Goal: Information Seeking & Learning: Check status

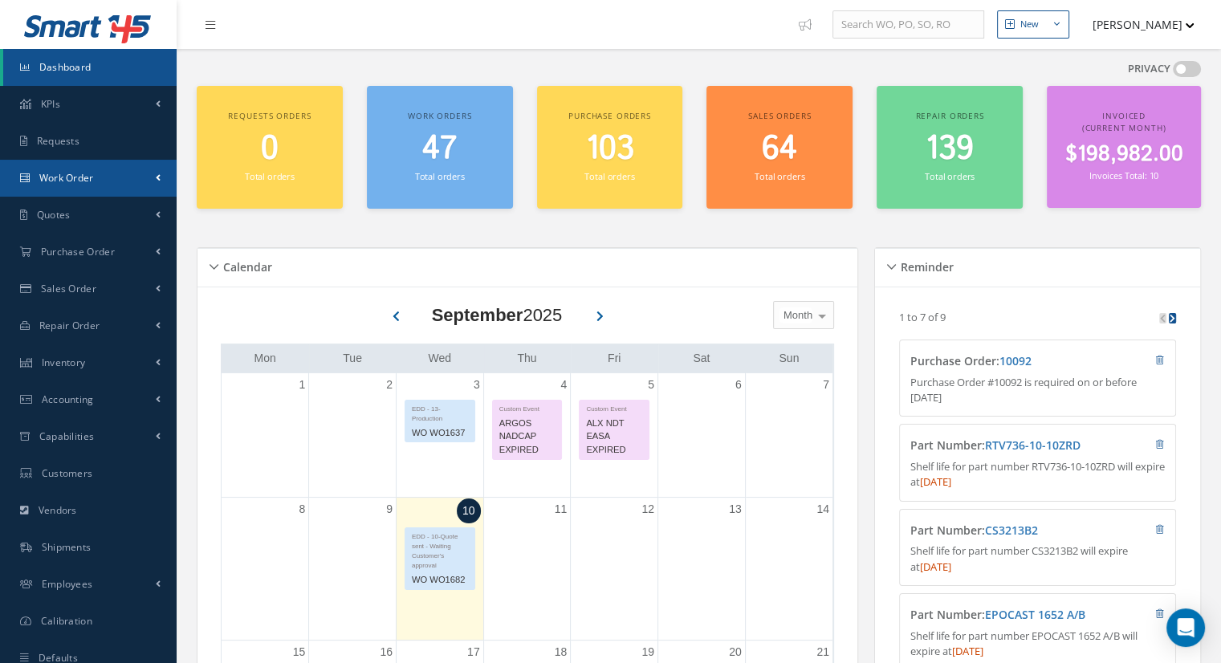
click at [103, 185] on link "Work Order" at bounding box center [88, 178] width 177 height 37
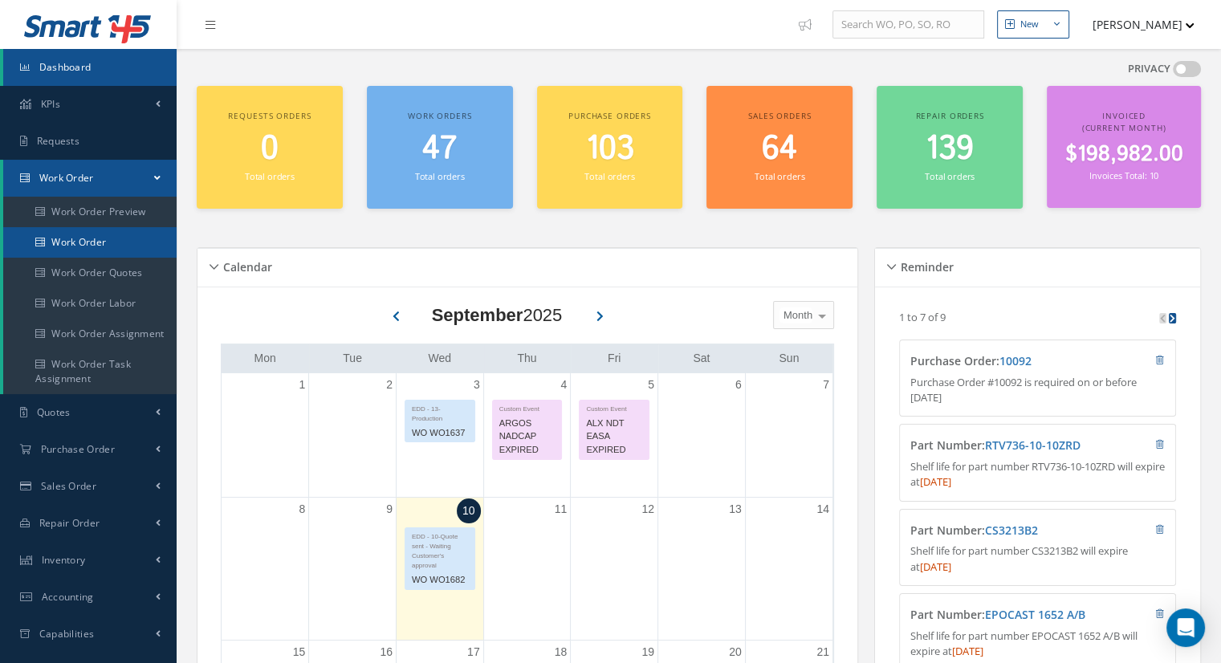
click at [117, 248] on link "Work Order" at bounding box center [89, 242] width 173 height 31
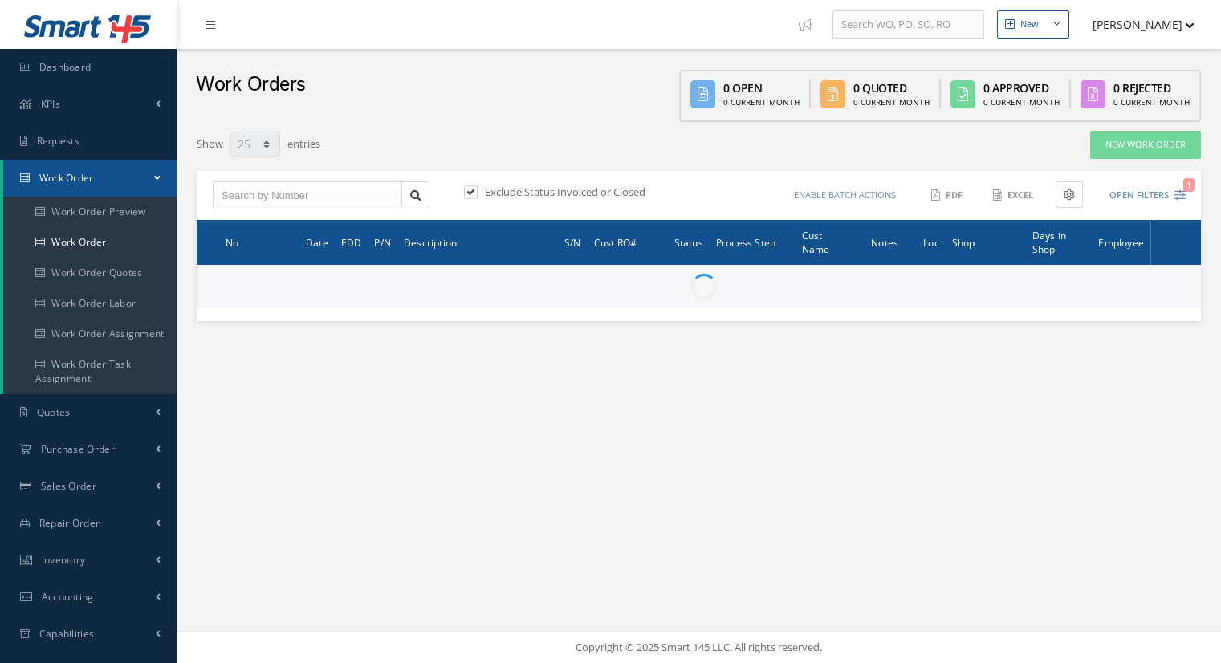
select select "25"
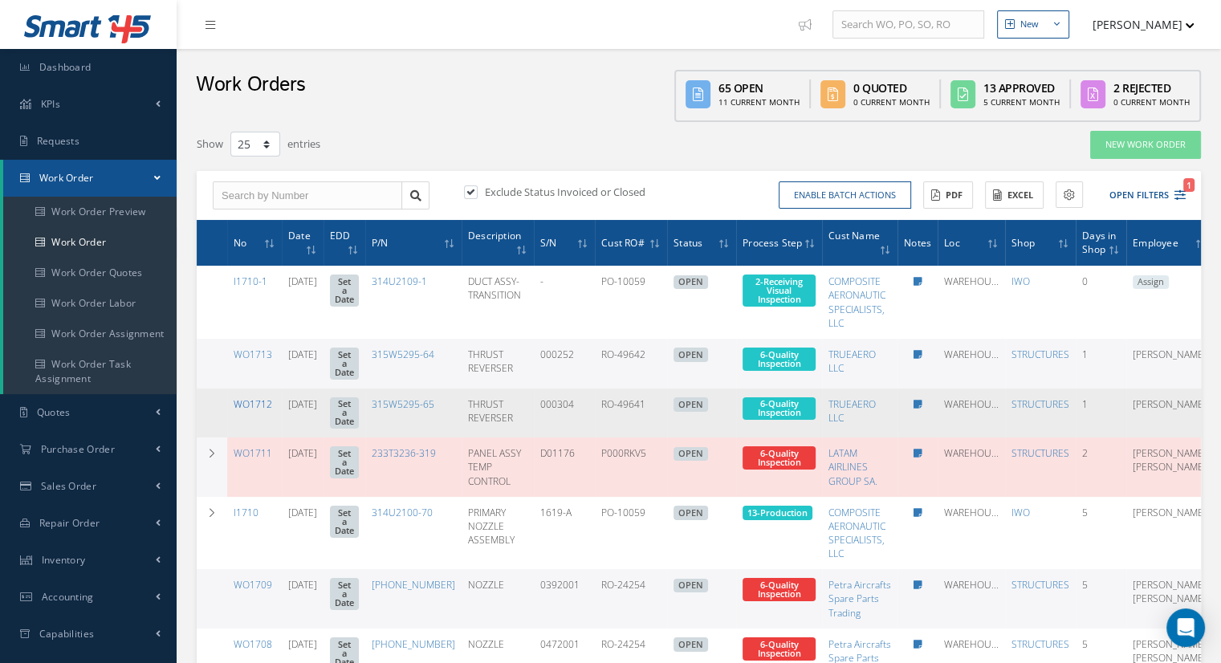
click at [262, 399] on link "WO1712" at bounding box center [253, 404] width 39 height 14
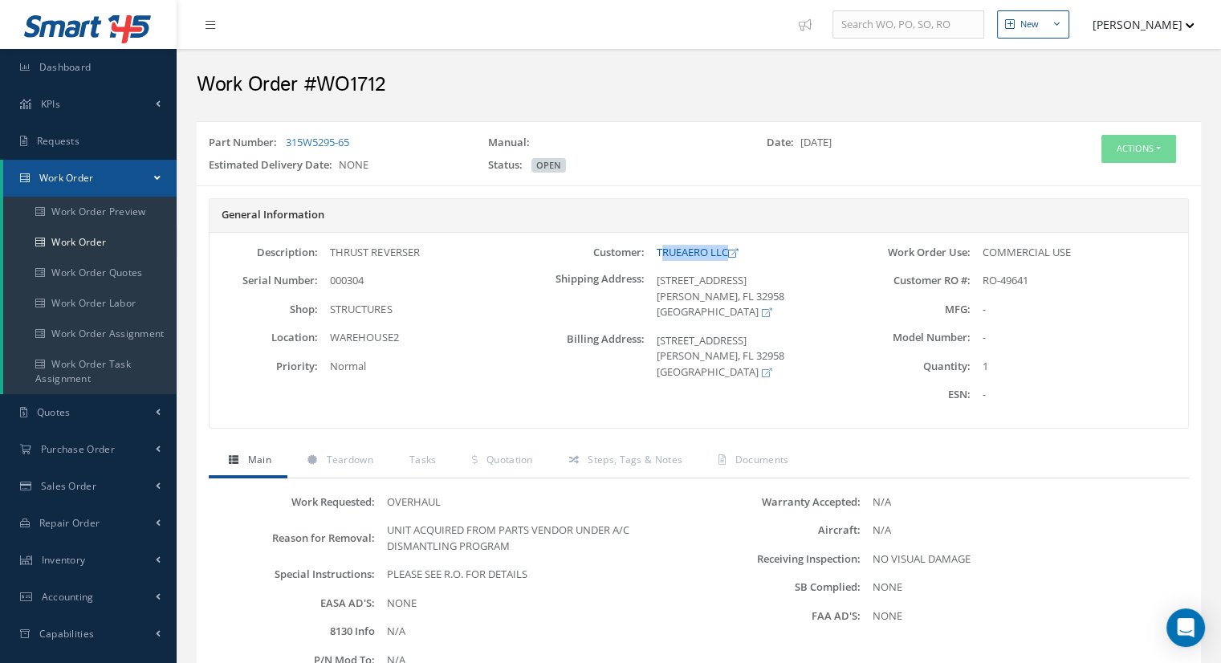
drag, startPoint x: 749, startPoint y: 251, endPoint x: 662, endPoint y: 254, distance: 87.5
click at [662, 254] on div "TRUEAERO LLC" at bounding box center [754, 253] width 218 height 16
drag, startPoint x: 1037, startPoint y: 274, endPoint x: 954, endPoint y: 287, distance: 84.6
click at [973, 285] on div "RO-49641" at bounding box center [1080, 281] width 218 height 16
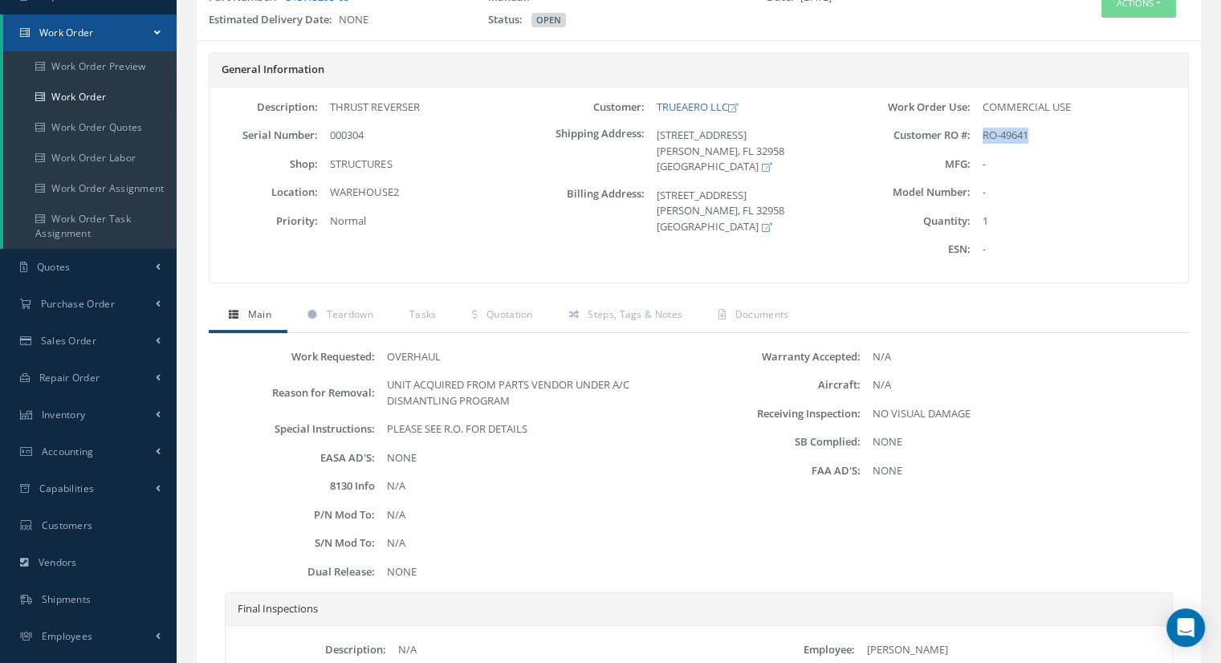
scroll to position [161, 0]
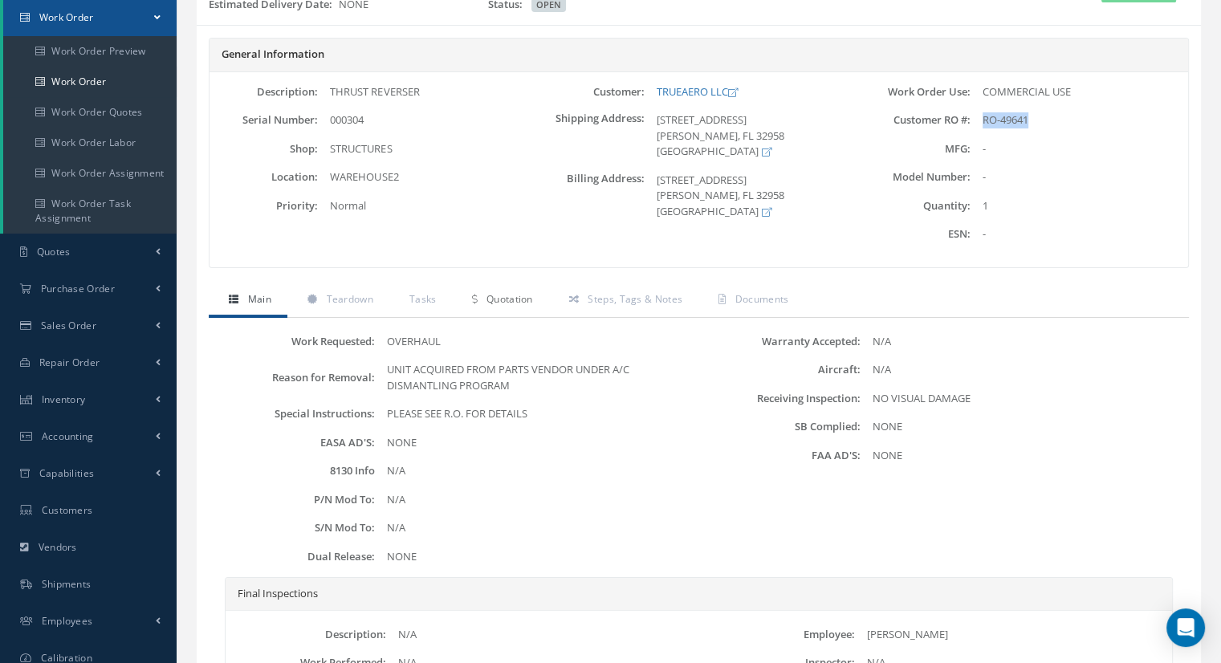
click at [511, 303] on span "Quotation" at bounding box center [509, 299] width 47 height 14
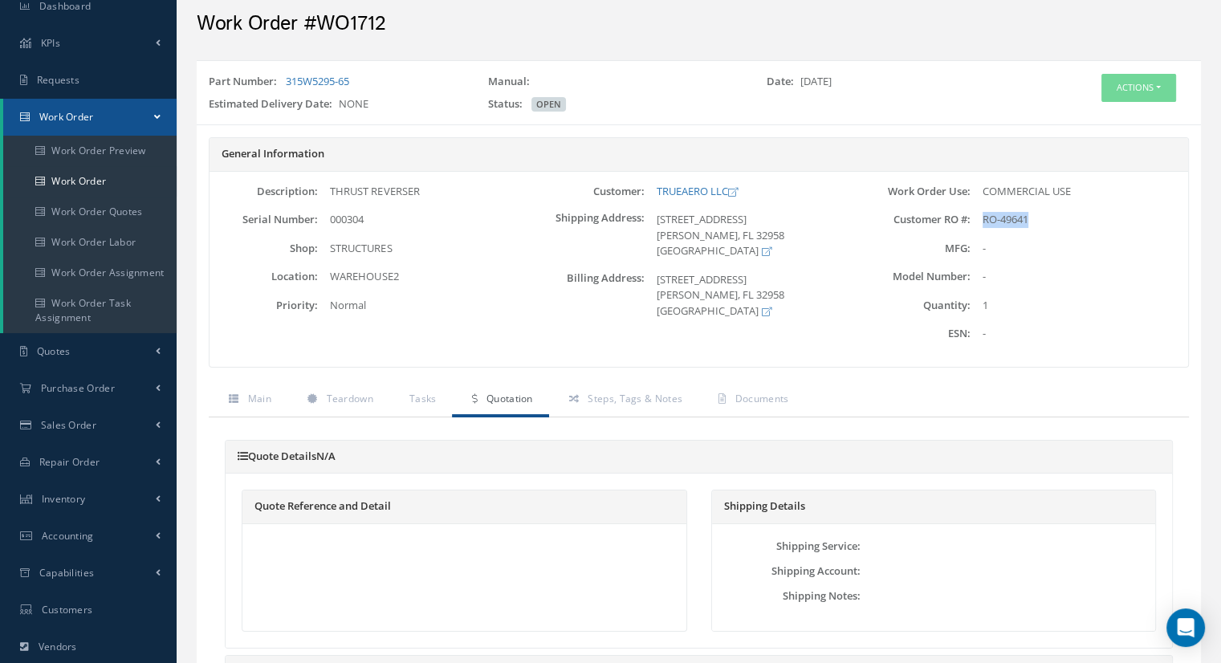
scroll to position [0, 0]
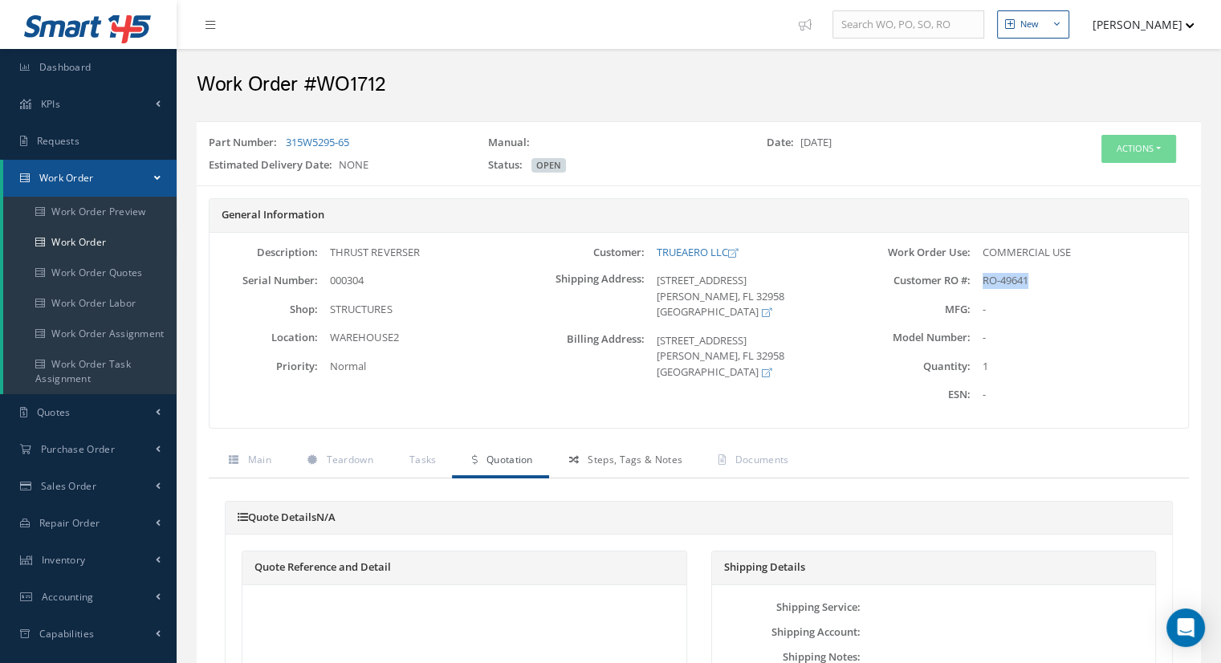
click at [564, 457] on link "Steps, Tags & Notes" at bounding box center [623, 462] width 149 height 34
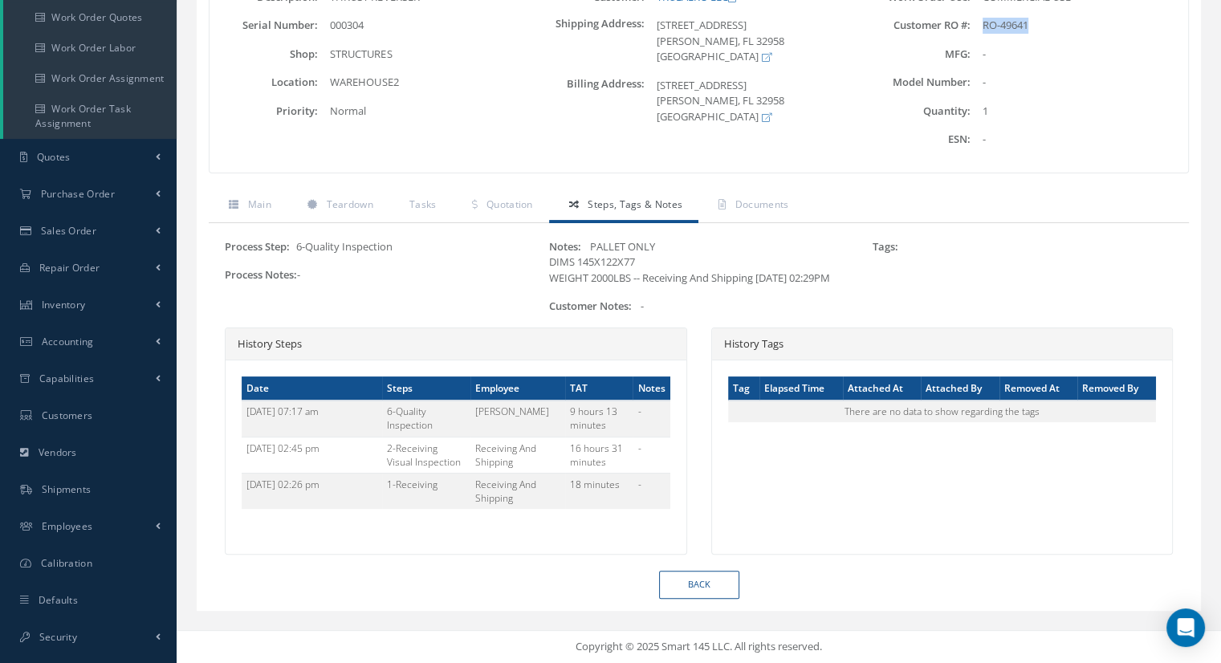
scroll to position [268, 0]
drag, startPoint x: 456, startPoint y: 492, endPoint x: 344, endPoint y: 490, distance: 112.4
click at [344, 490] on tr "09/09/2025 02:26 pm 1-Receiving Receiving And Shipping 18 minutes -" at bounding box center [456, 491] width 429 height 36
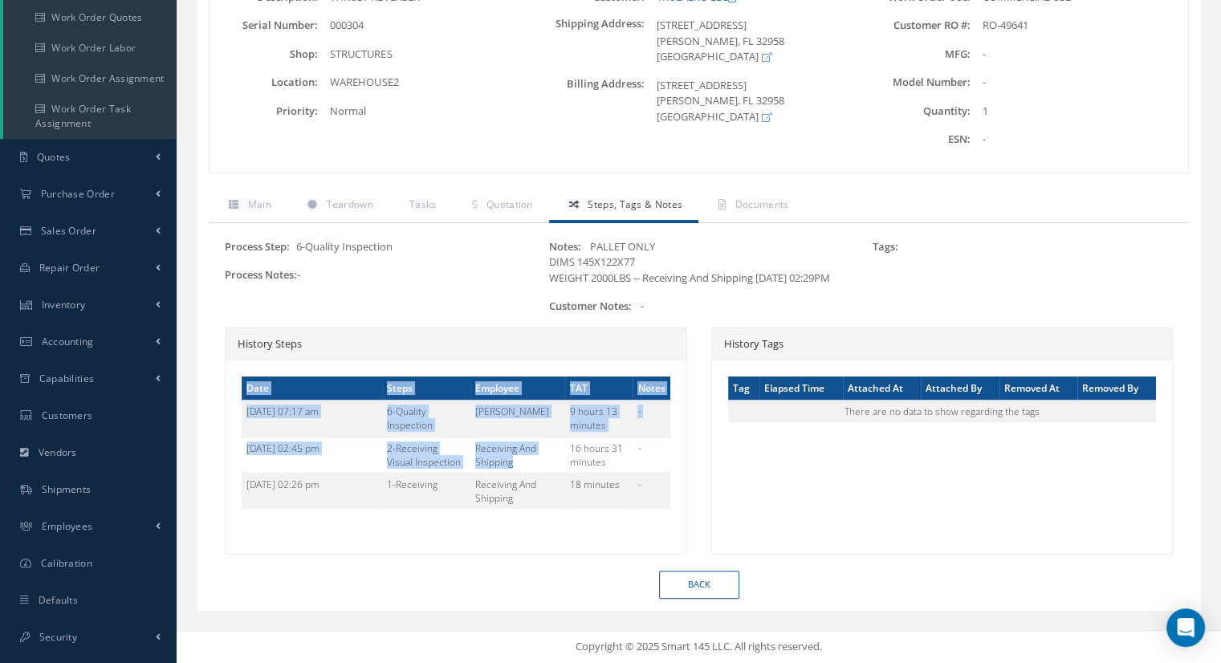
drag, startPoint x: 531, startPoint y: 464, endPoint x: 238, endPoint y: 453, distance: 293.2
click at [238, 453] on div "Date Steps Employee TAT Notes 09/10/2025 07:17 am 6-Quality Inspection Luciana …" at bounding box center [456, 448] width 461 height 177
click at [456, 425] on td "6-Quality Inspection" at bounding box center [426, 419] width 88 height 36
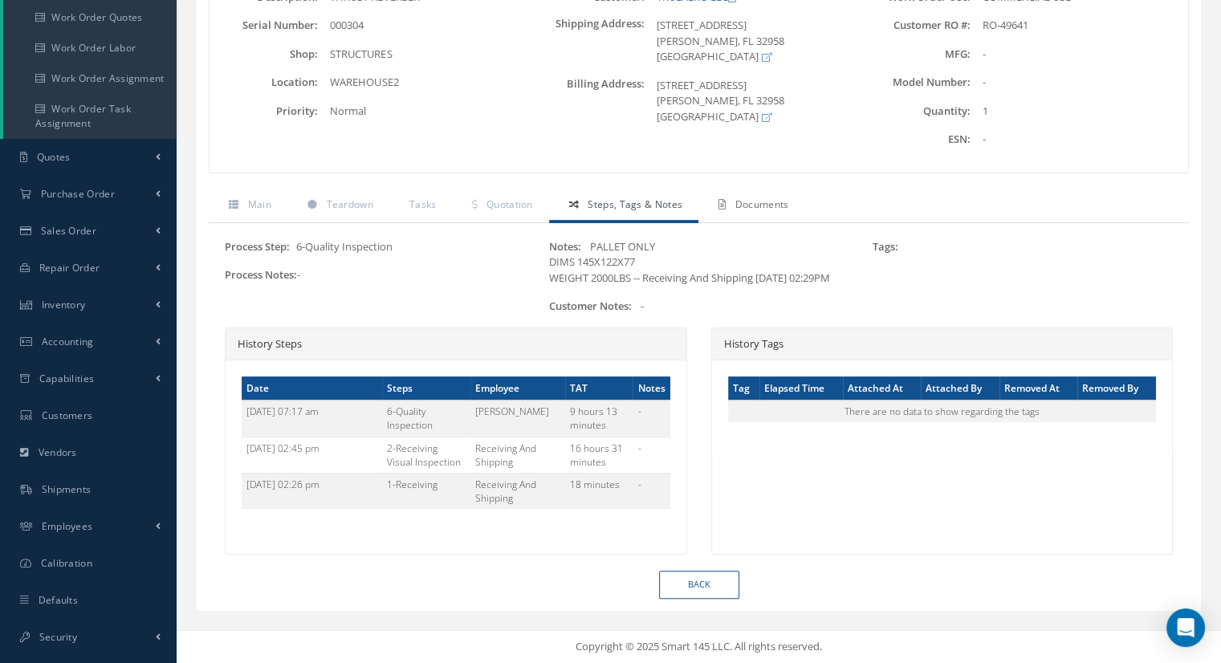
click at [758, 197] on span "Documents" at bounding box center [762, 204] width 54 height 14
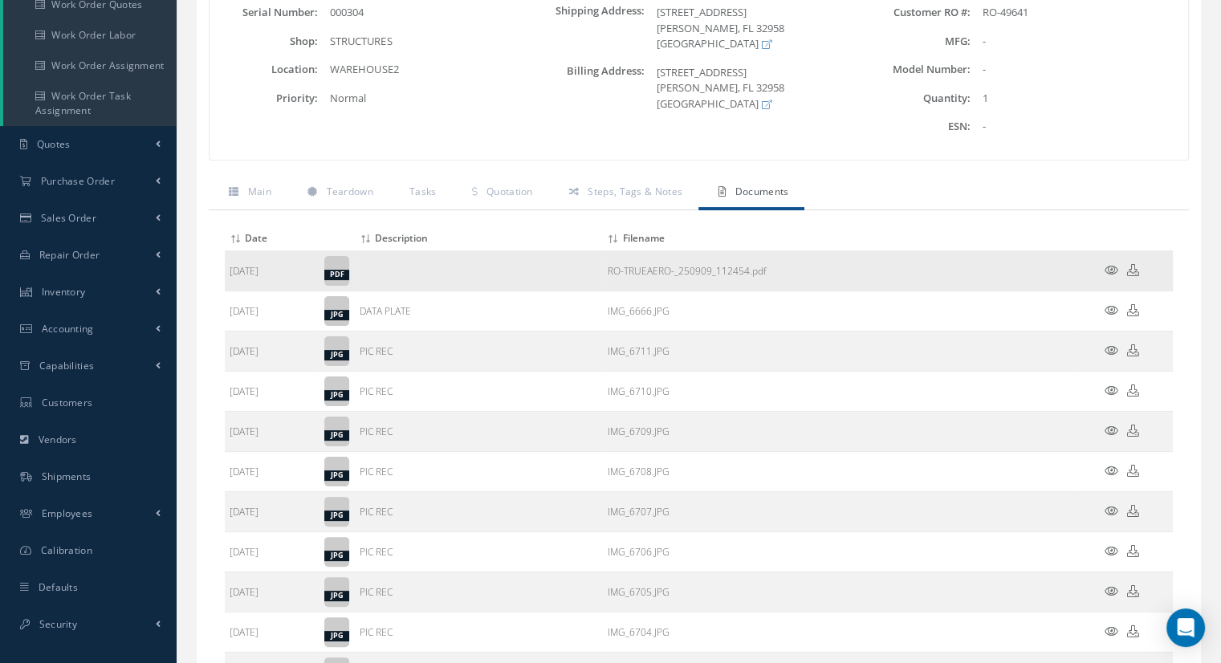
click at [1110, 264] on icon at bounding box center [1112, 270] width 14 height 12
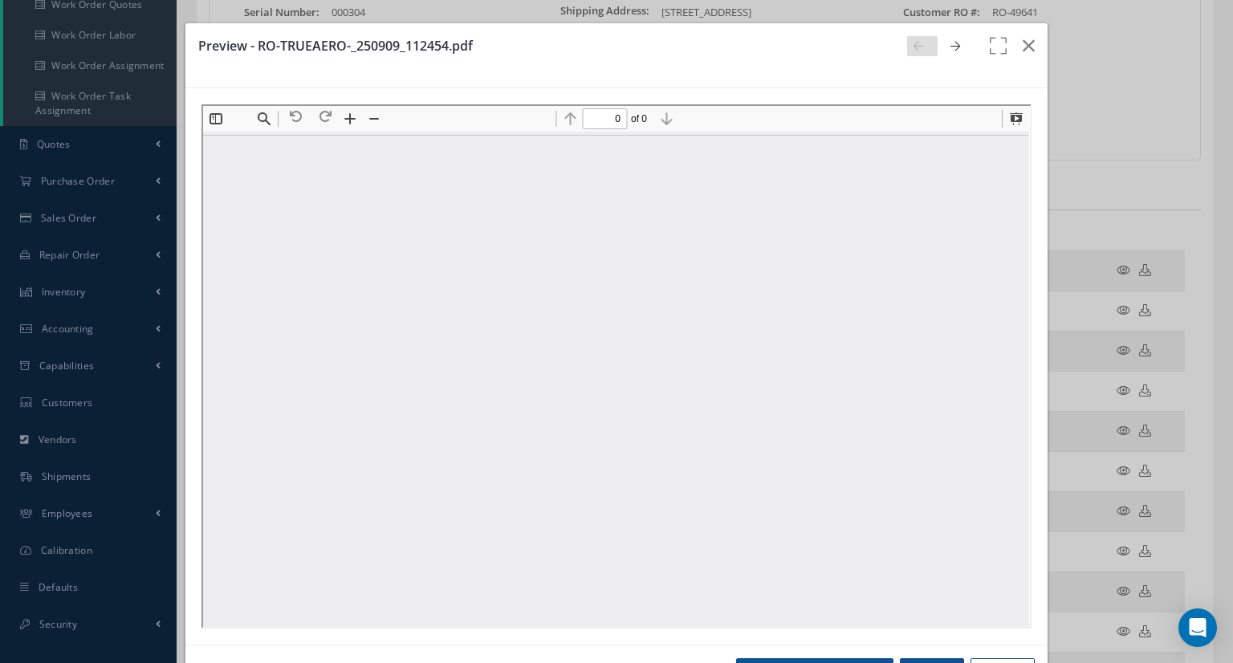
scroll to position [0, 0]
type input "1"
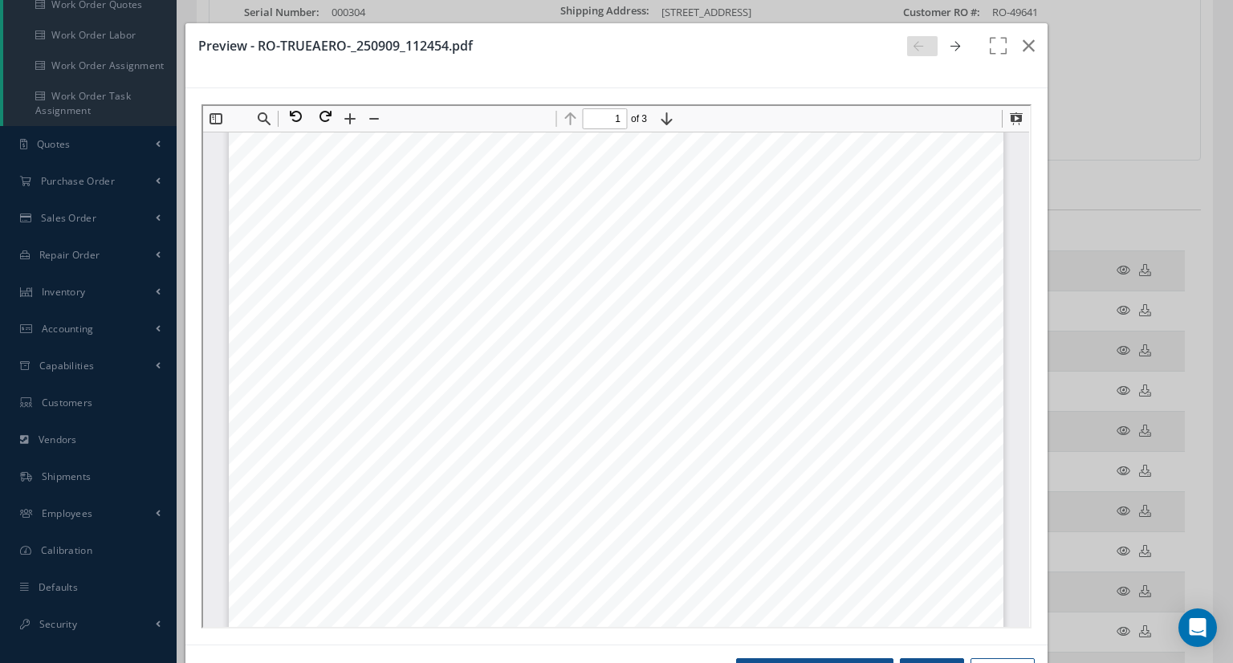
drag, startPoint x: 857, startPoint y: 235, endPoint x: 788, endPoint y: 248, distance: 70.2
click at [788, 248] on div "Page 1" at bounding box center [614, 631] width 775 height 1002
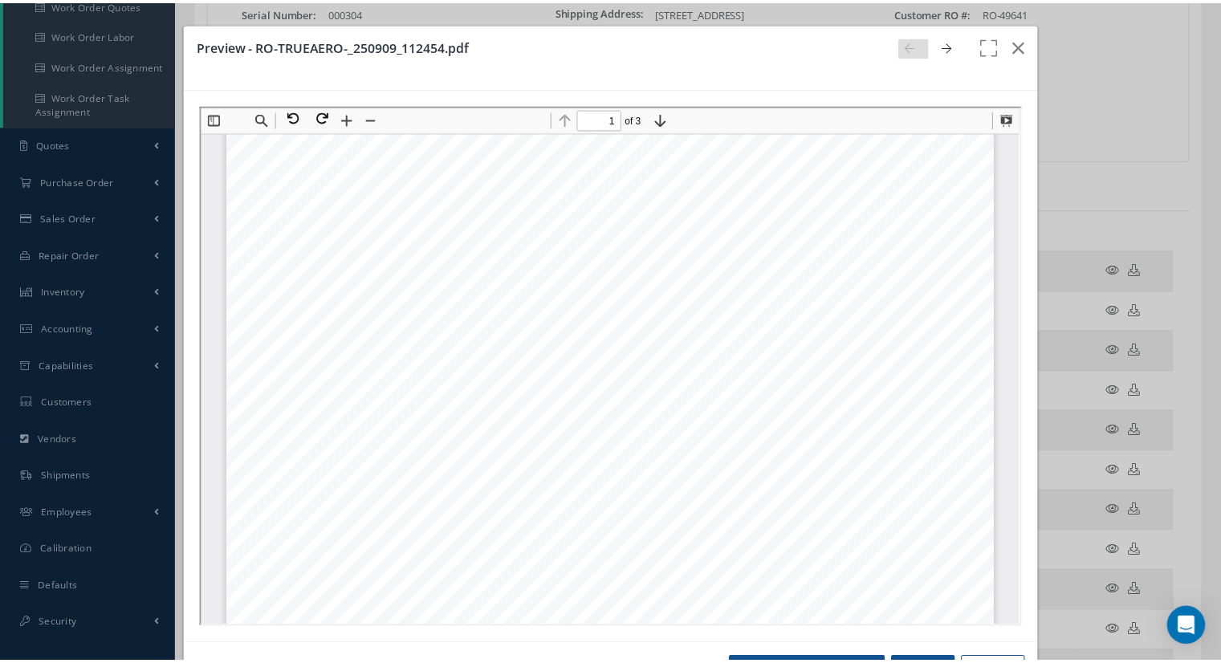
scroll to position [329, 0]
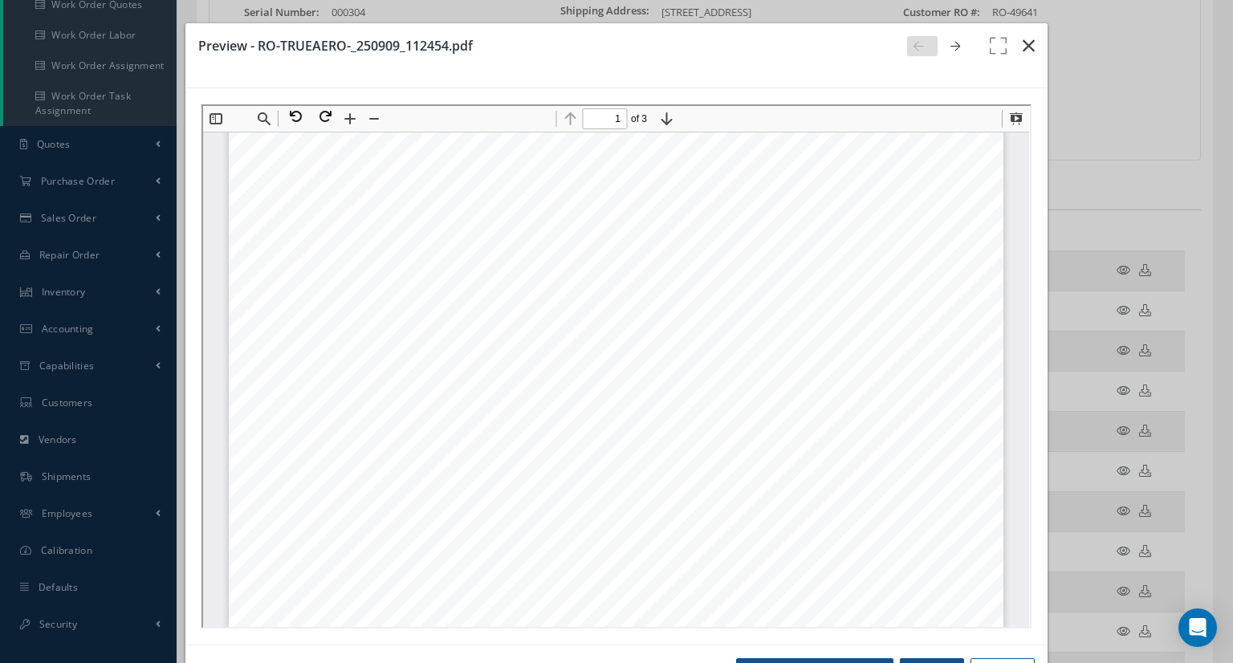
click at [1023, 51] on icon "button" at bounding box center [1029, 45] width 12 height 19
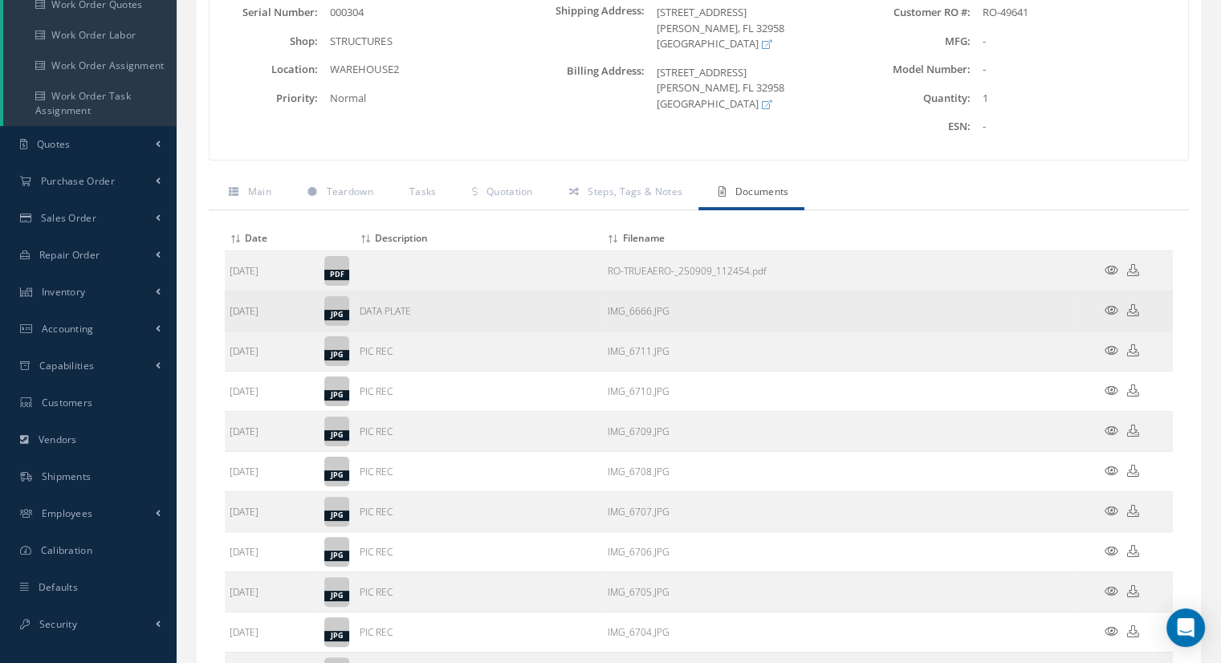
click at [1111, 309] on icon at bounding box center [1112, 310] width 14 height 12
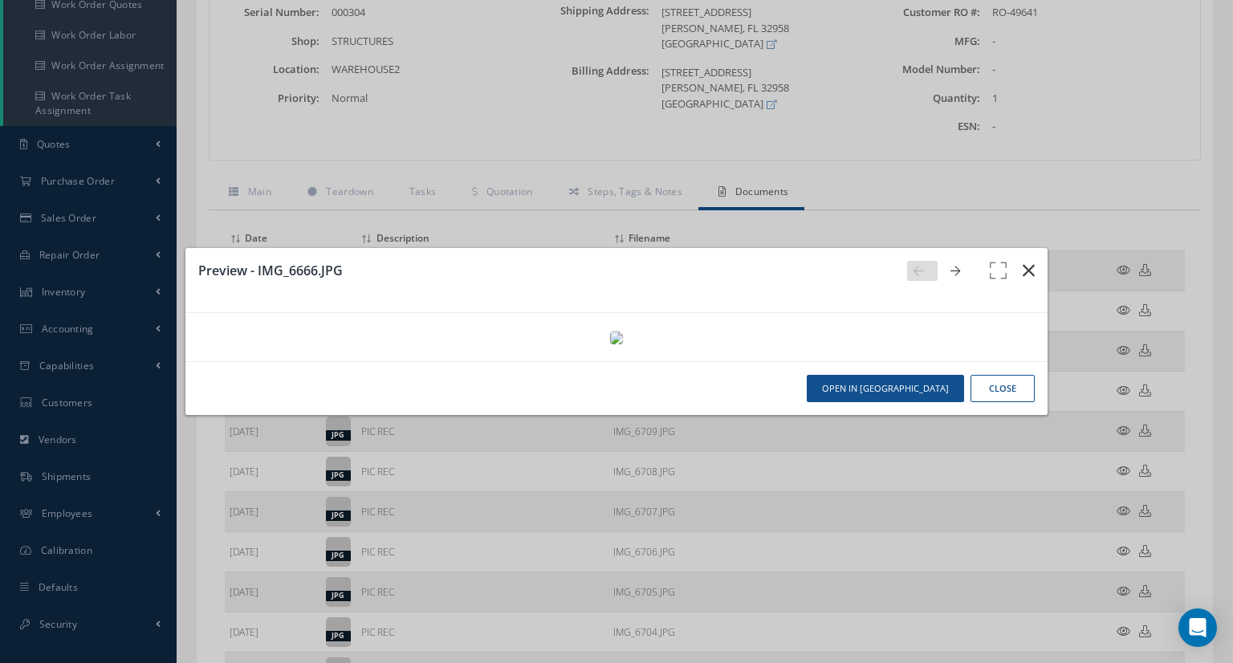
click at [1023, 261] on icon "button" at bounding box center [1029, 270] width 12 height 19
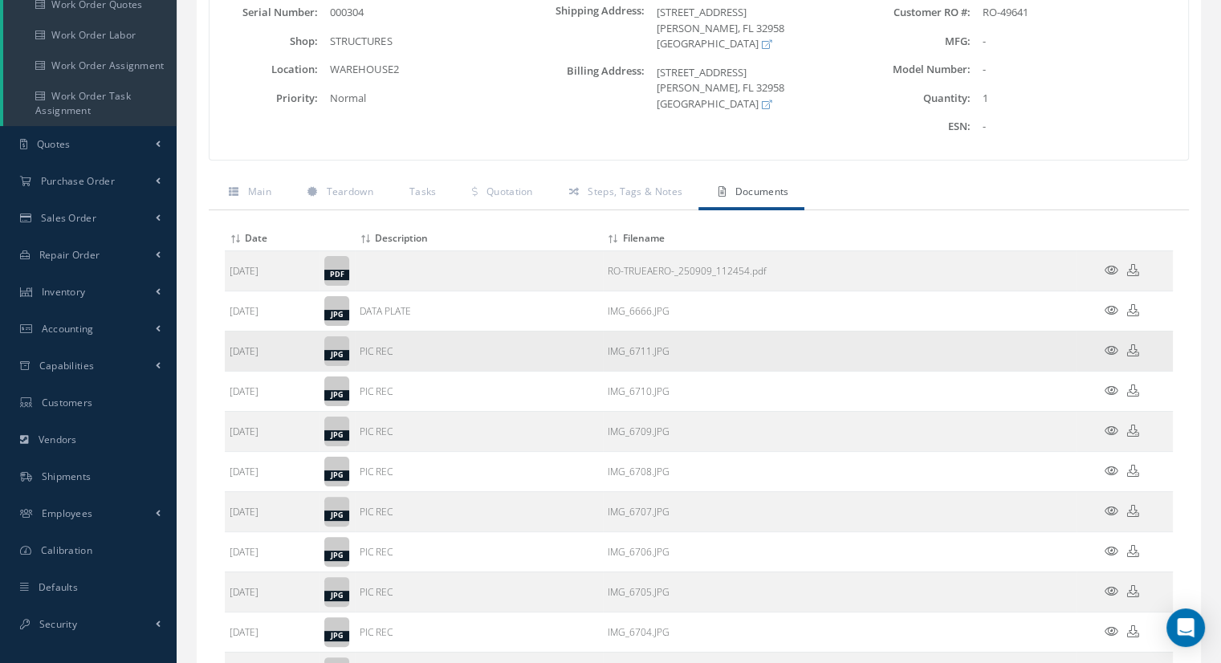
click at [1108, 349] on icon at bounding box center [1112, 350] width 14 height 12
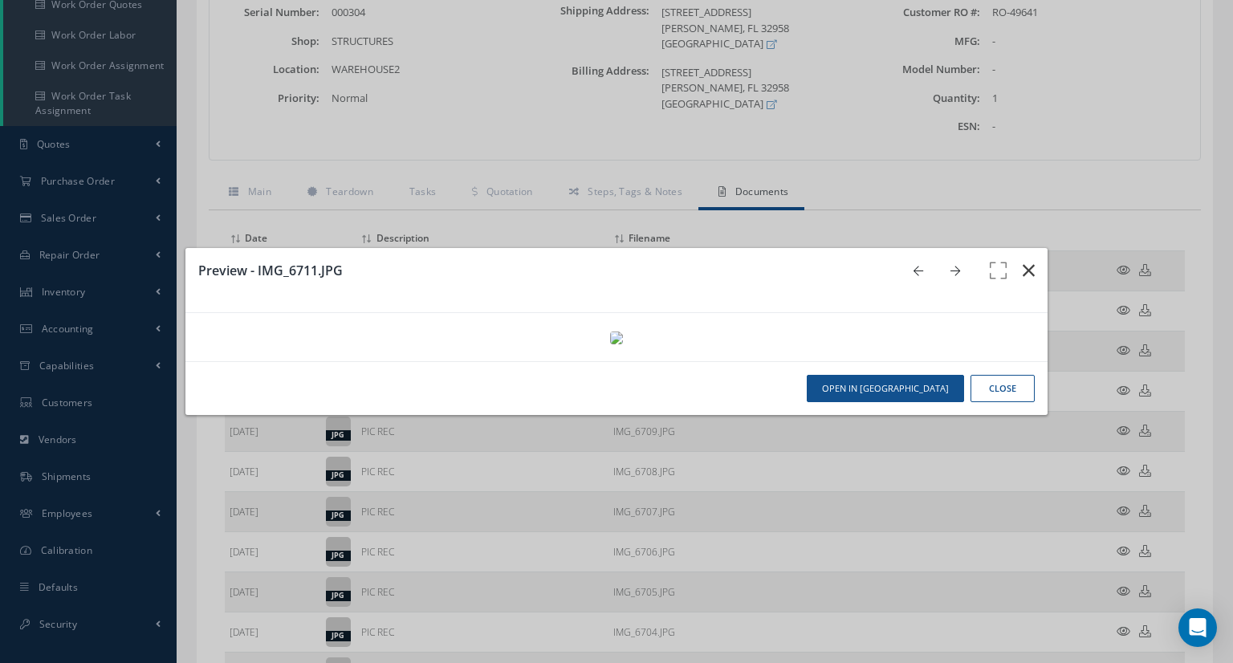
click at [1011, 248] on button "button" at bounding box center [1029, 270] width 38 height 45
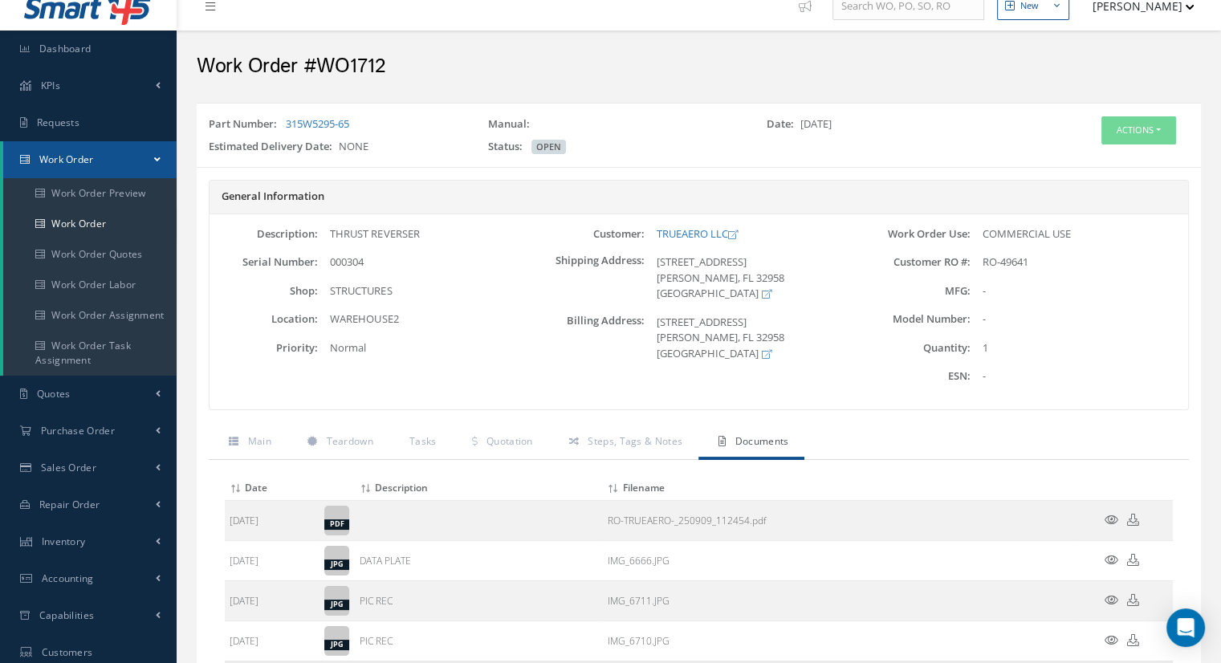
scroll to position [0, 0]
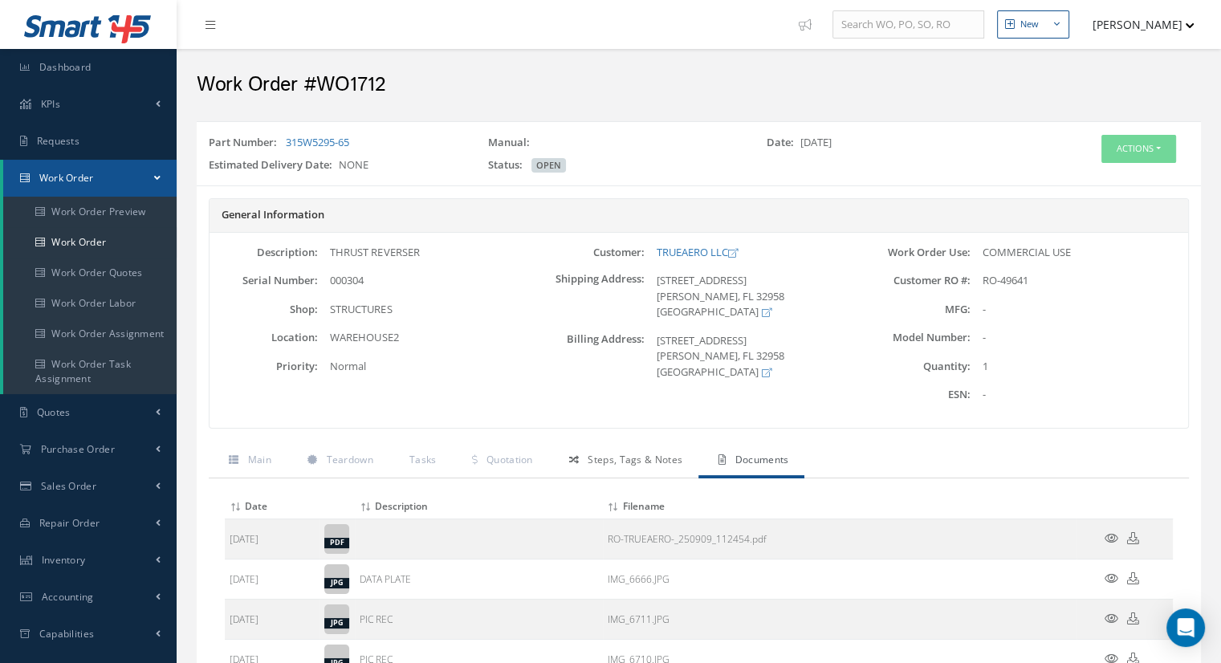
click at [613, 457] on span "Steps, Tags & Notes" at bounding box center [635, 460] width 95 height 14
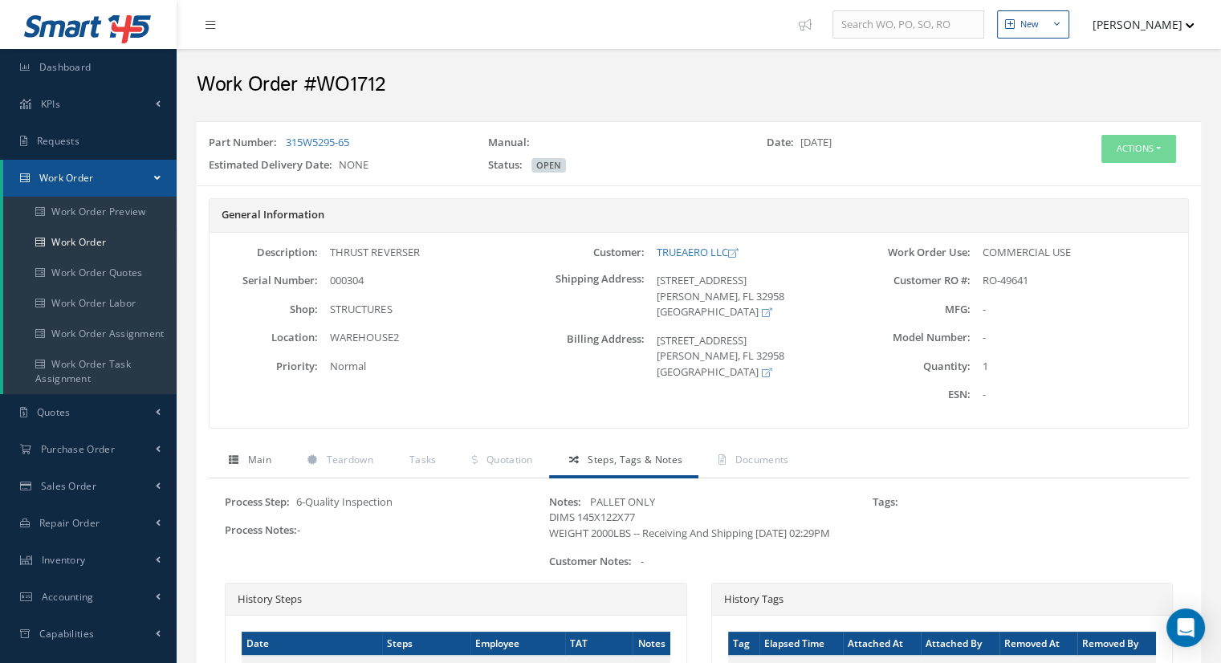
click at [278, 458] on link "Main" at bounding box center [248, 462] width 79 height 34
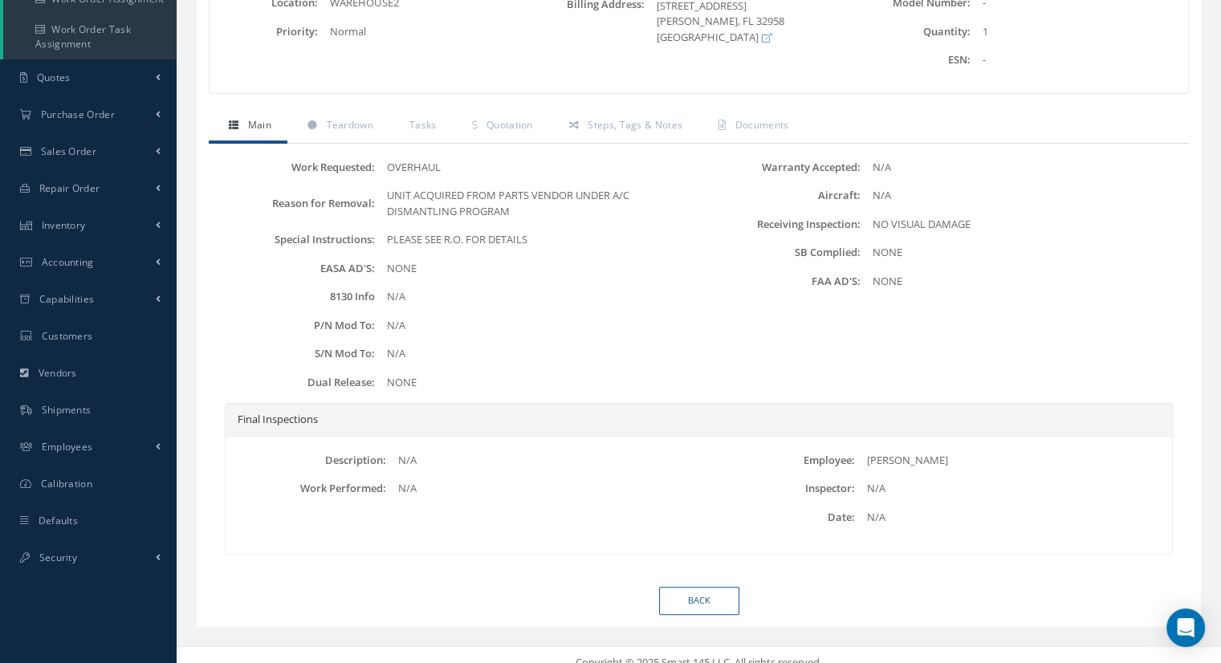
scroll to position [349, 0]
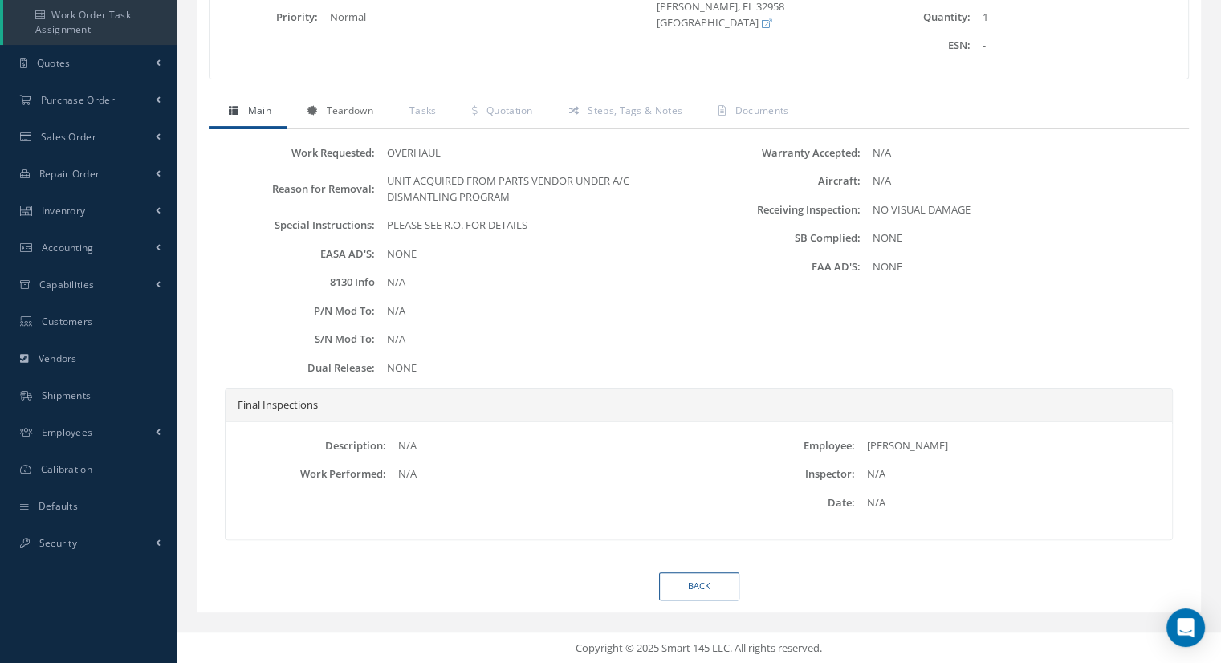
click at [335, 105] on span "Teardown" at bounding box center [349, 111] width 47 height 14
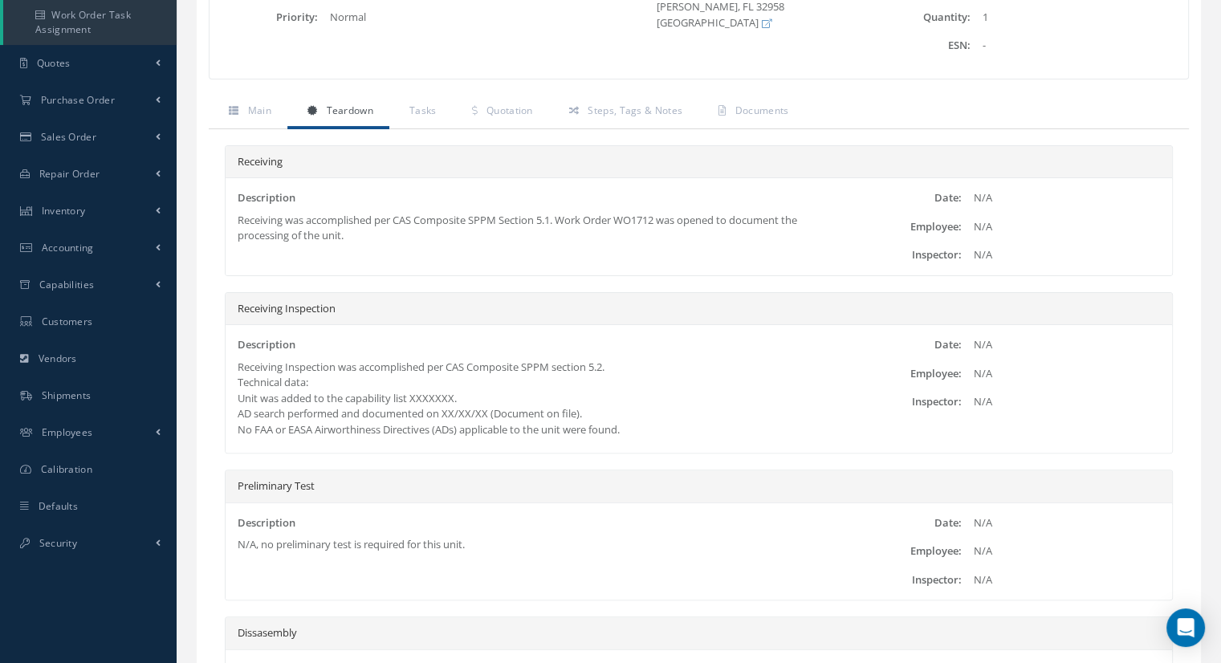
drag, startPoint x: 292, startPoint y: 164, endPoint x: 236, endPoint y: 167, distance: 56.3
click at [236, 167] on div "Receiving" at bounding box center [699, 162] width 947 height 33
drag, startPoint x: 347, startPoint y: 305, endPoint x: 234, endPoint y: 326, distance: 115.1
click at [234, 326] on div "Receiving Inspection Description Receiving Inspection was accomplished per CAS …" at bounding box center [699, 373] width 948 height 162
drag, startPoint x: 291, startPoint y: 495, endPoint x: 238, endPoint y: 507, distance: 53.4
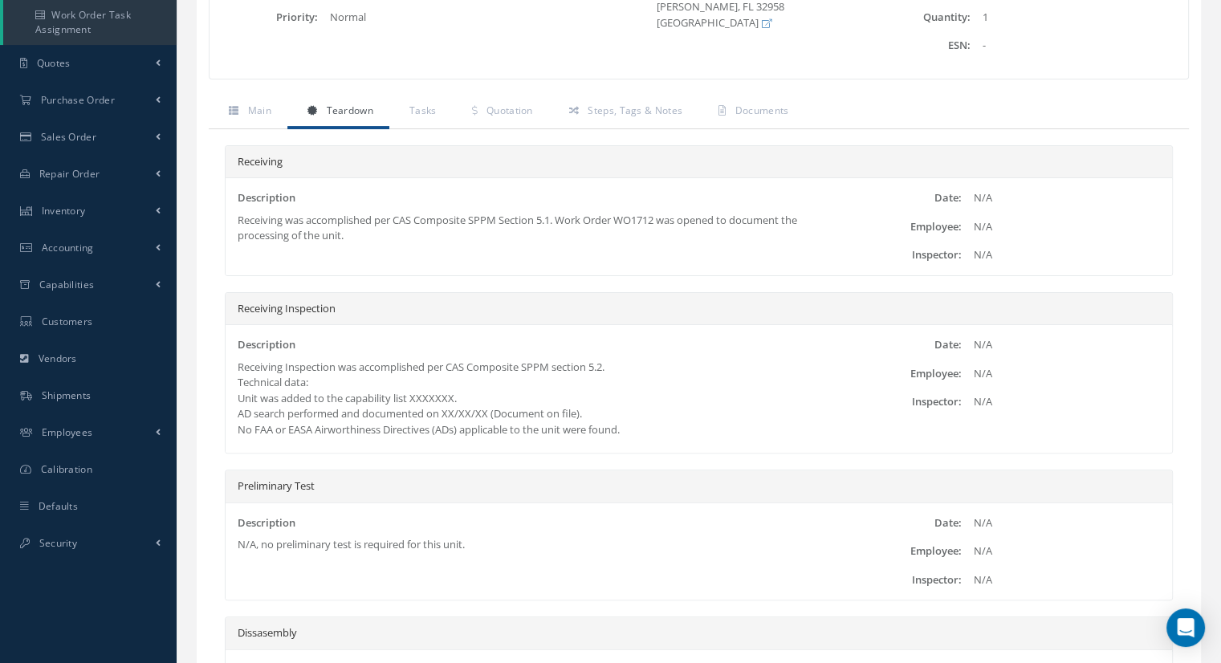
click at [238, 507] on div "Preliminary Test Description N/A, no preliminary test is required for this unit…" at bounding box center [699, 535] width 948 height 131
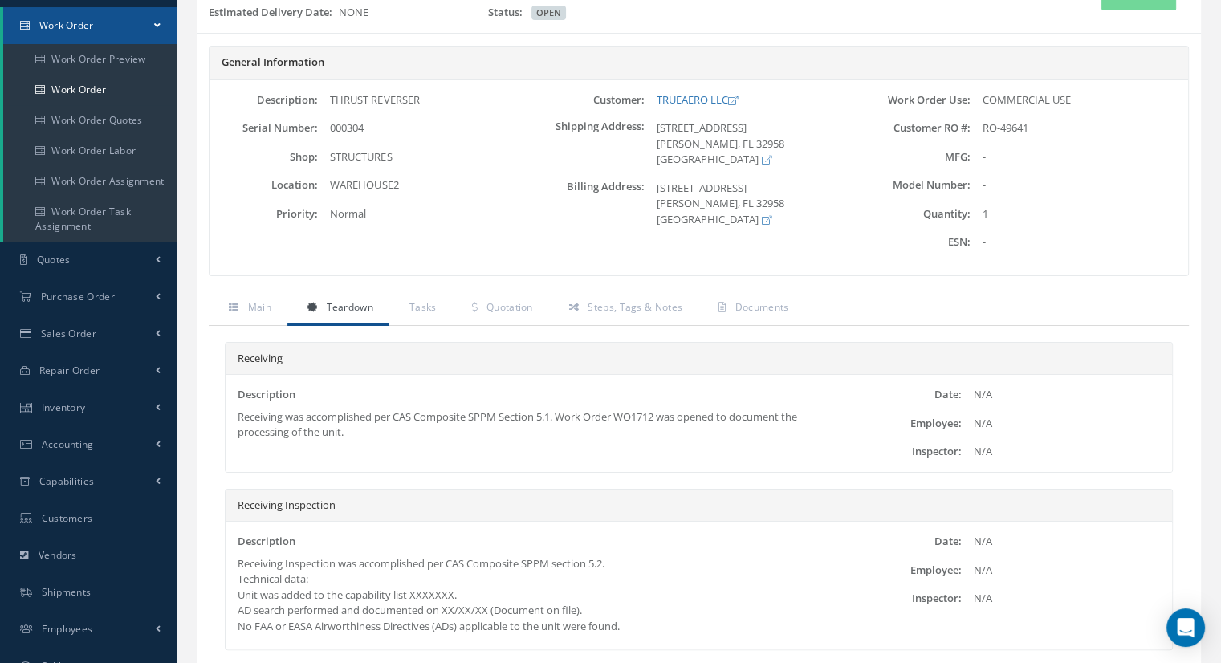
scroll to position [161, 0]
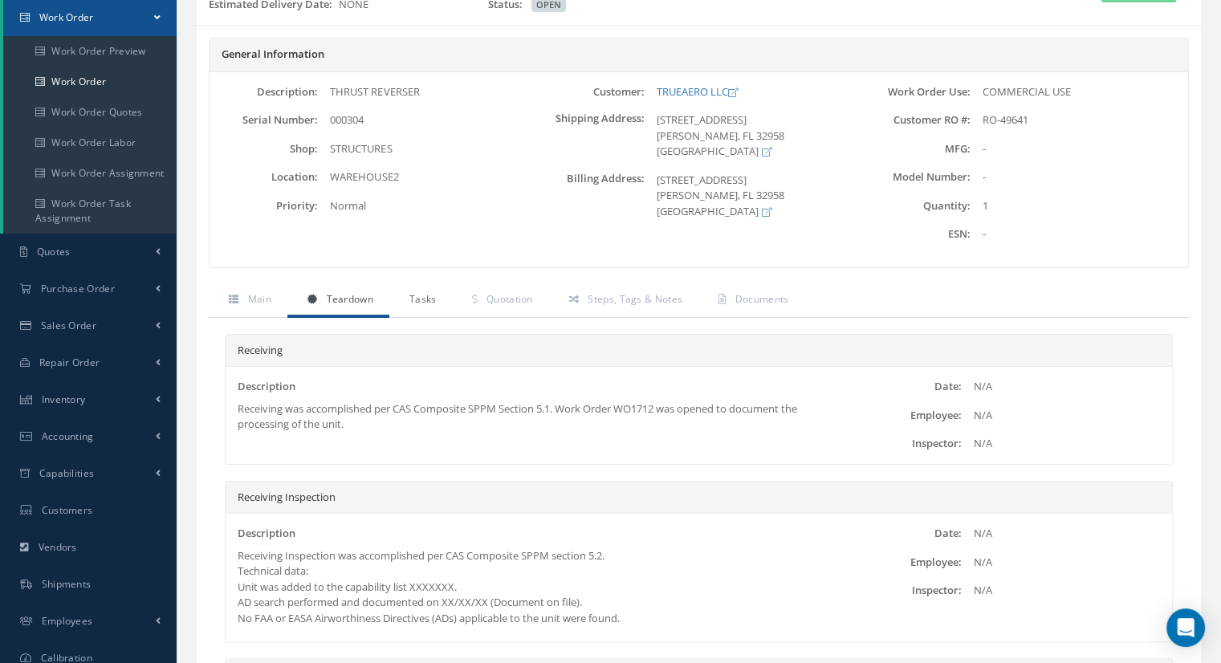
click at [423, 304] on link "Tasks" at bounding box center [420, 301] width 63 height 34
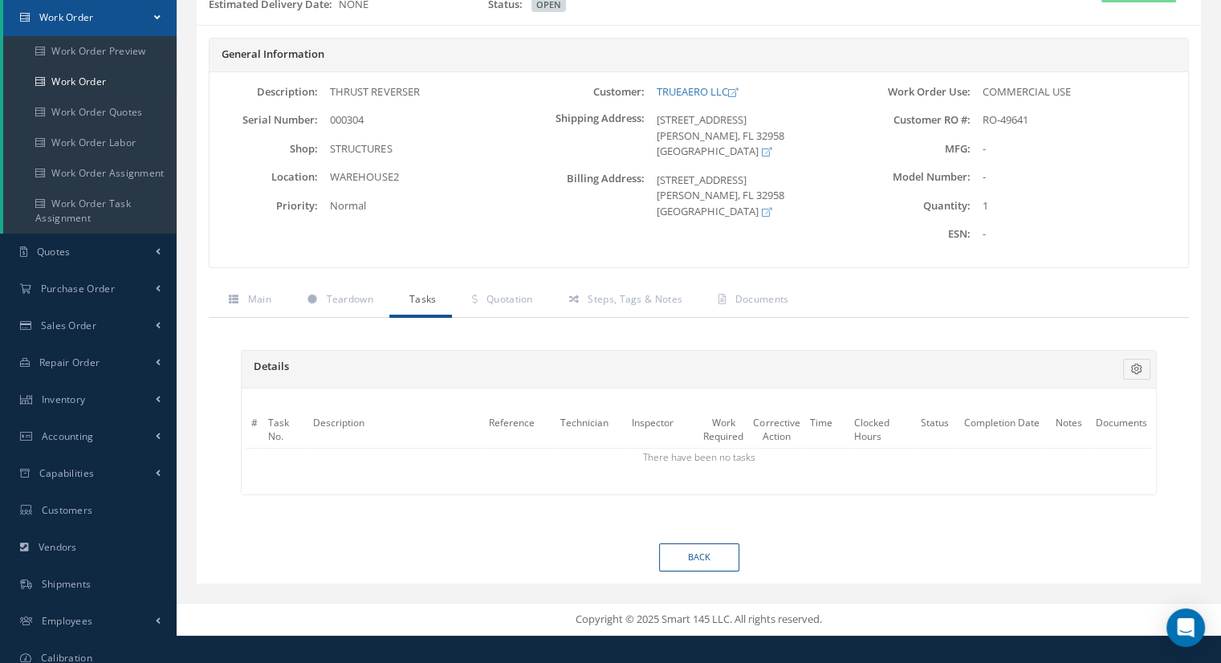
scroll to position [0, 0]
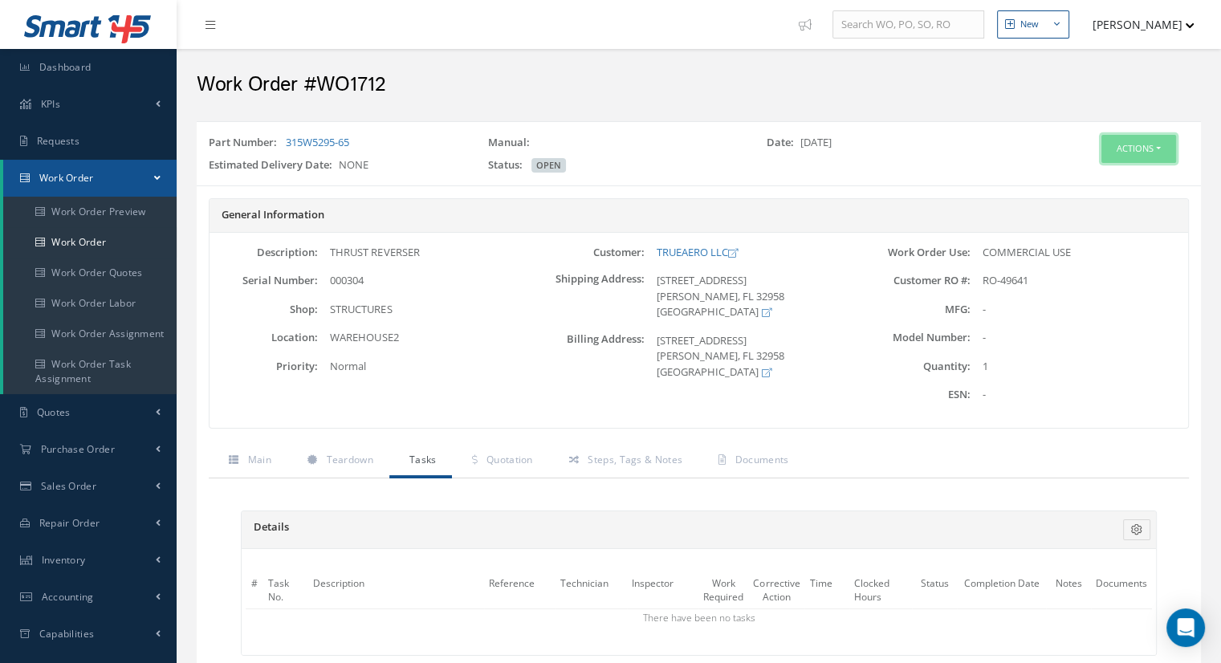
click at [1117, 135] on button "Actions" at bounding box center [1138, 149] width 75 height 28
click at [1073, 181] on icon at bounding box center [1070, 178] width 11 height 9
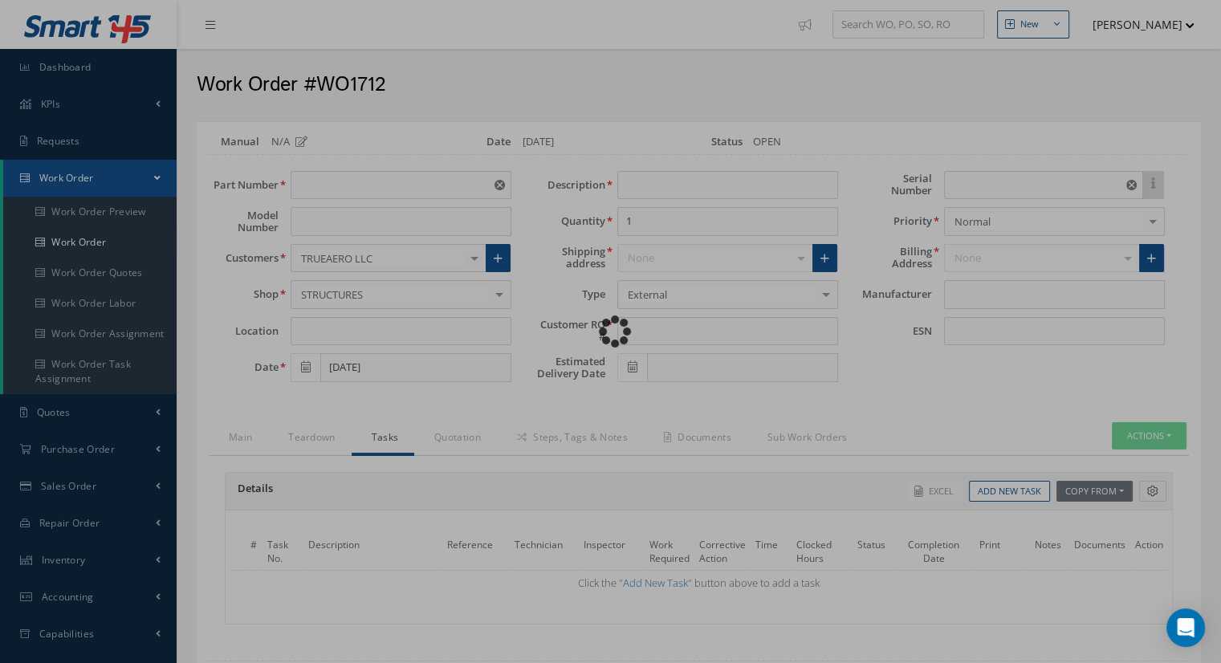
type input "315W5295-65"
type input "WAREHOUSE2"
type input "[DATE]"
type input "THRUST REVERSER"
type input "RO-49641"
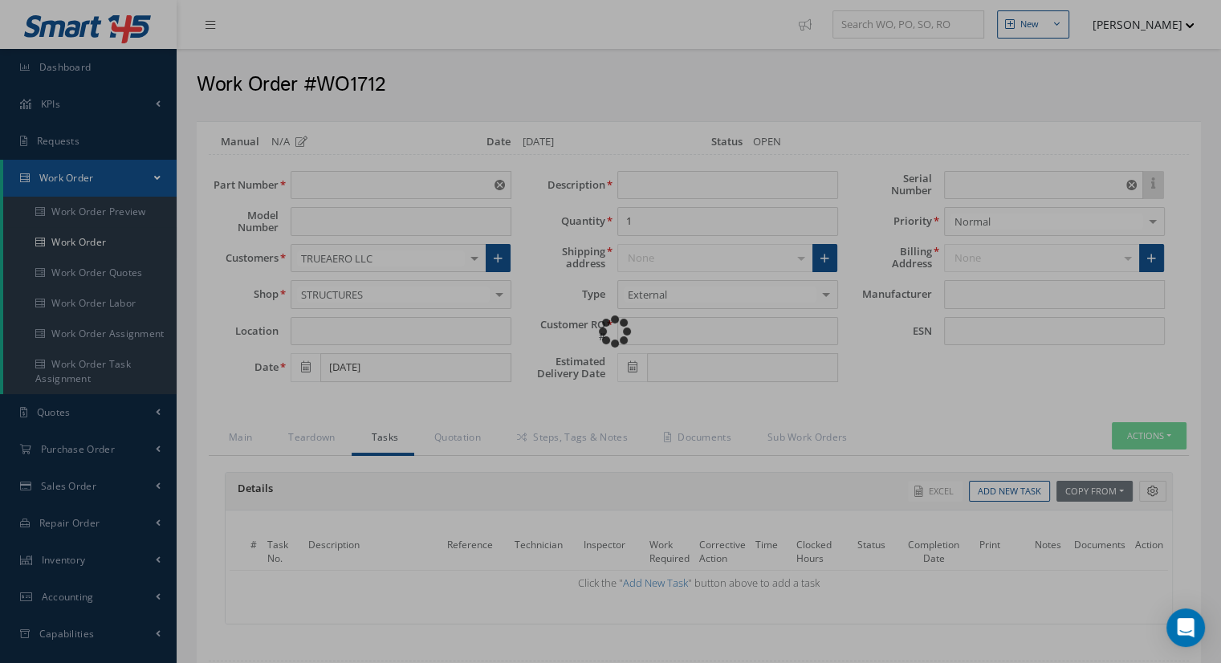
type input "000304"
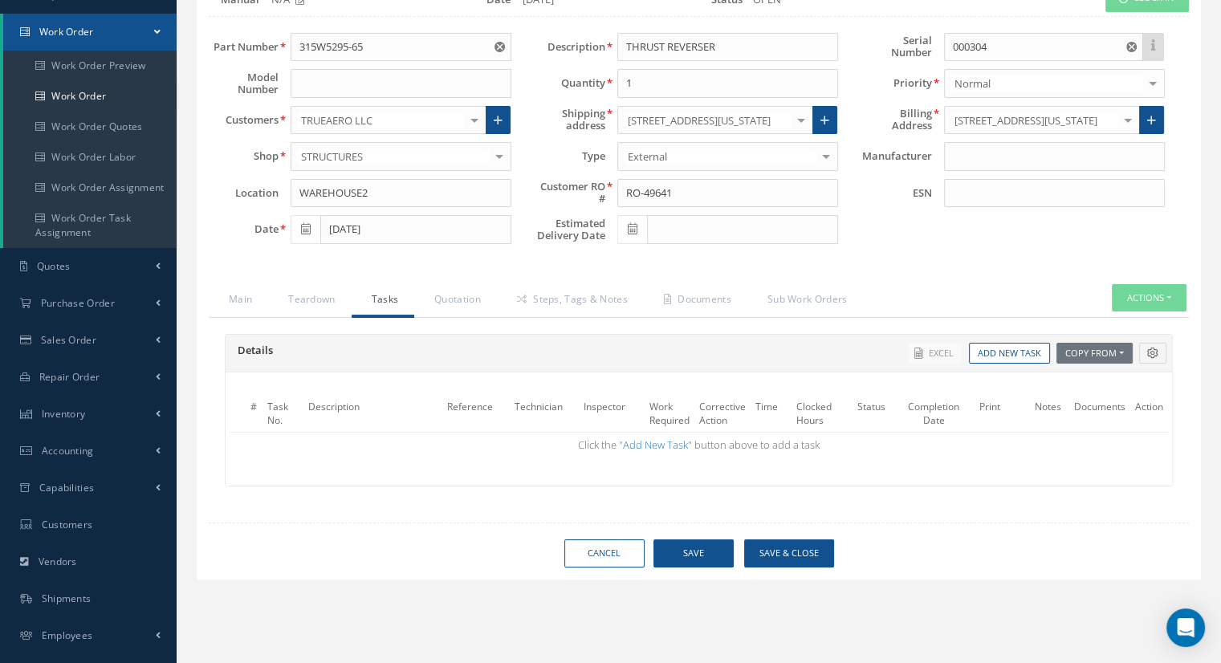
scroll to position [161, 0]
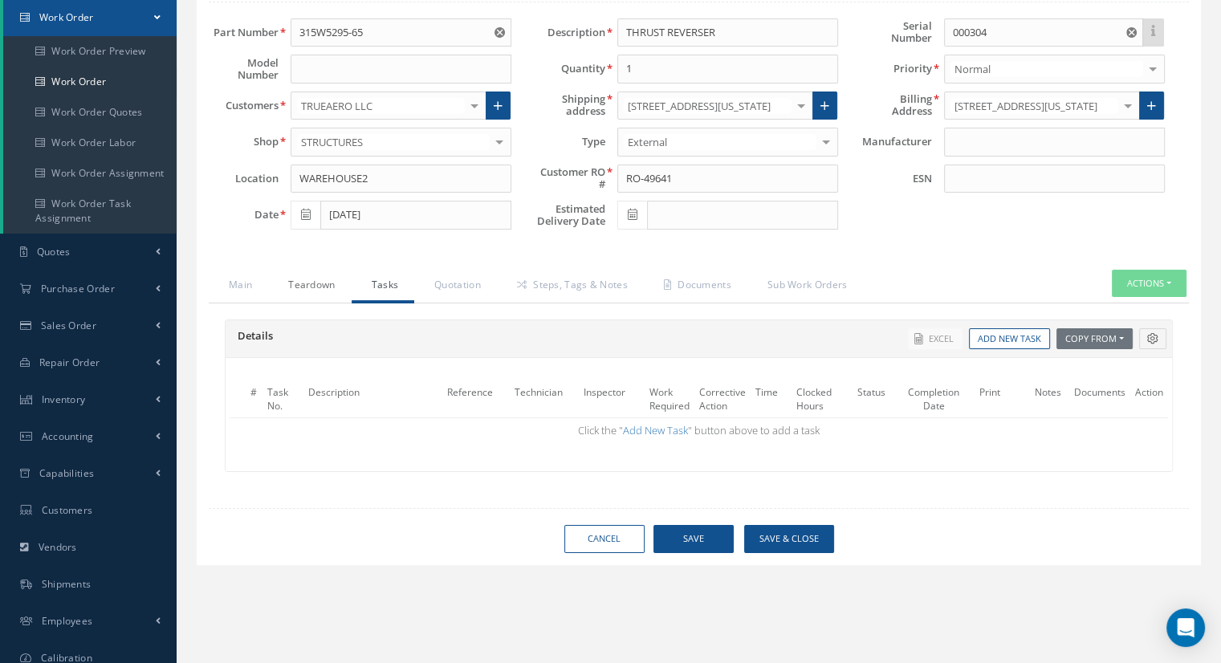
click at [308, 282] on link "Teardown" at bounding box center [309, 287] width 83 height 34
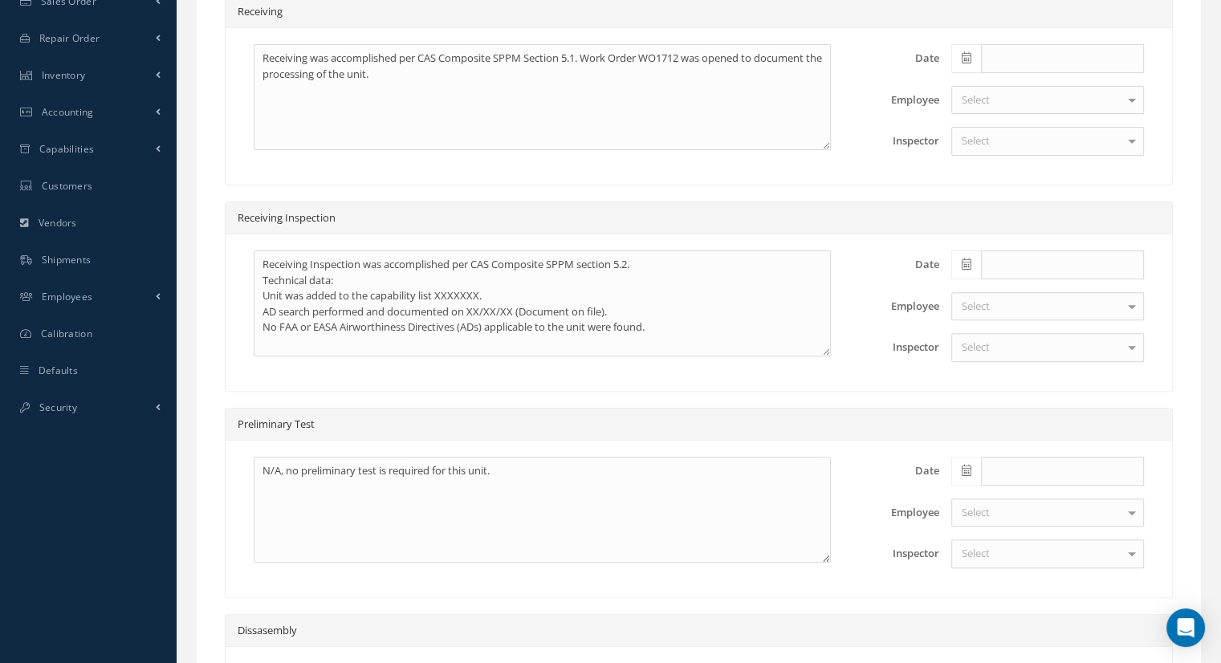
scroll to position [482, 0]
click at [563, 495] on textarea "N/A, no preliminary test is required for this unit." at bounding box center [542, 513] width 577 height 106
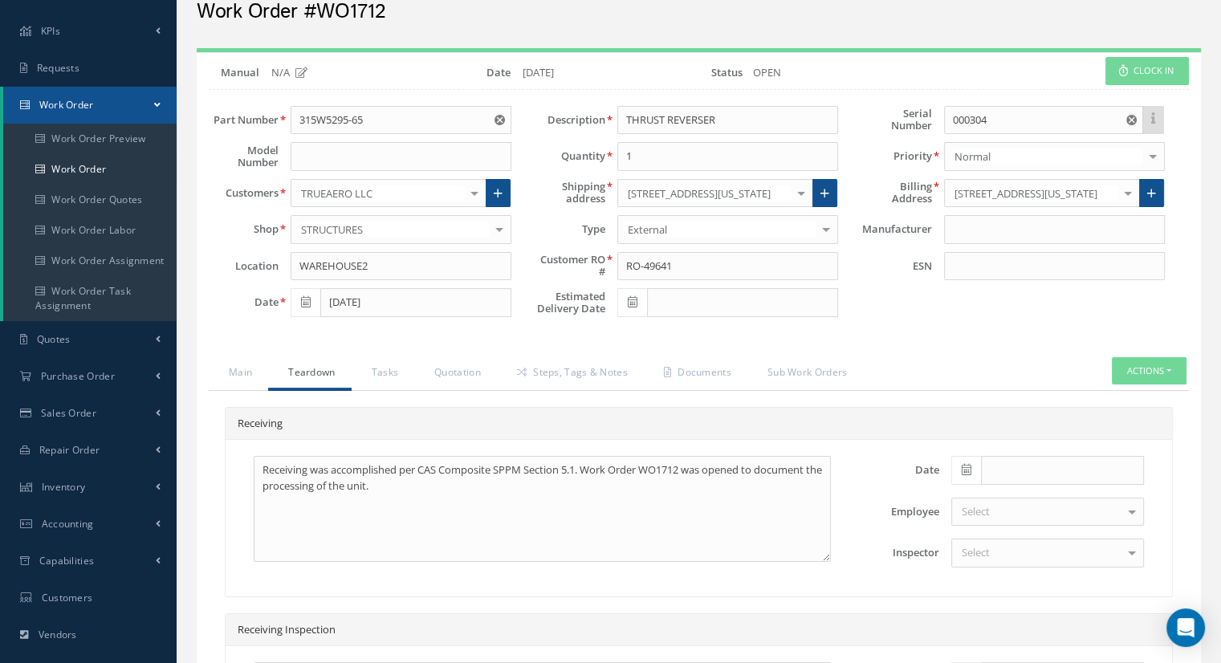
scroll to position [0, 0]
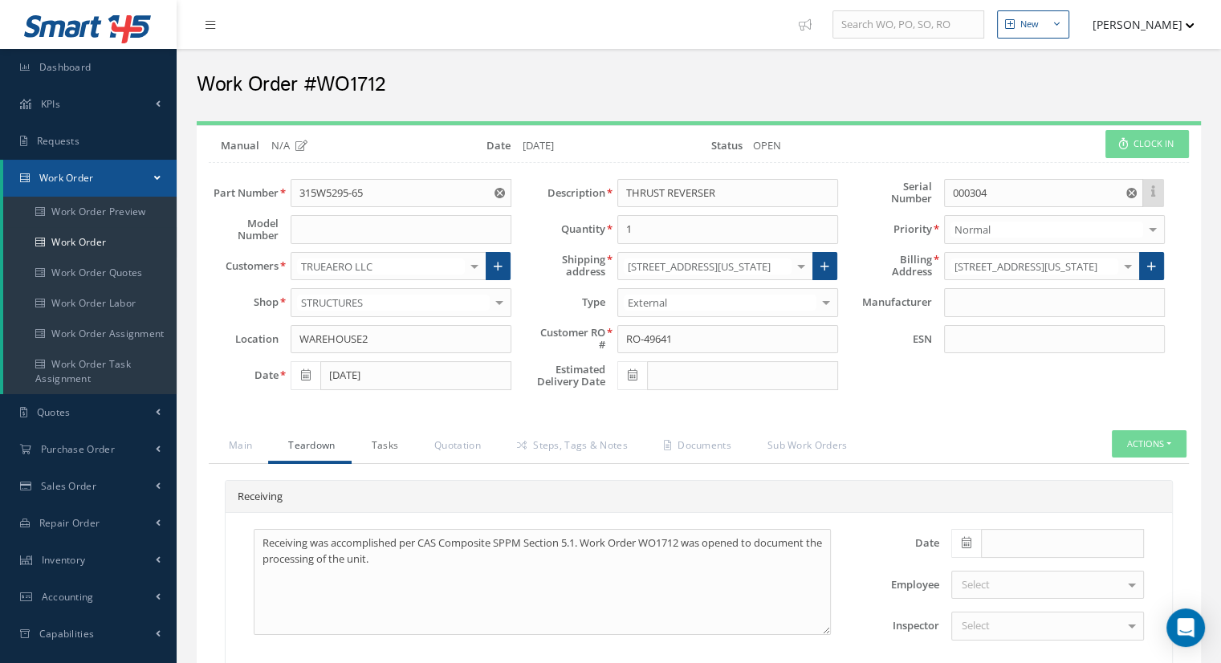
click at [379, 441] on link "Tasks" at bounding box center [383, 447] width 63 height 34
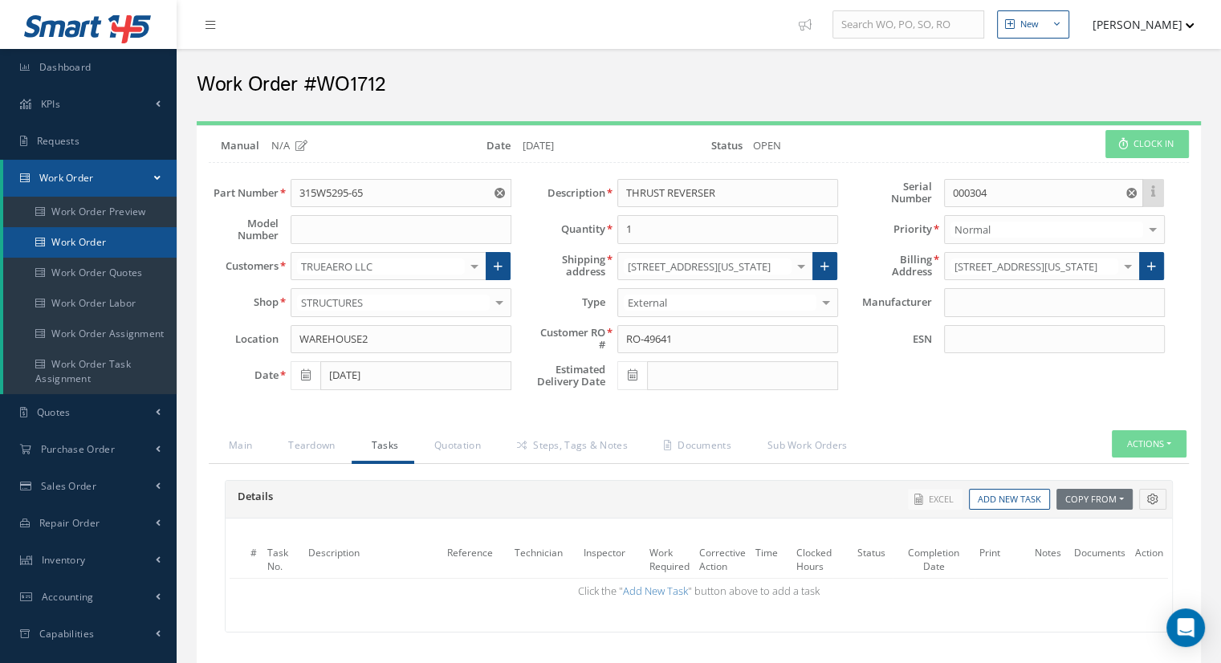
click at [88, 242] on link "Work Order" at bounding box center [89, 242] width 173 height 31
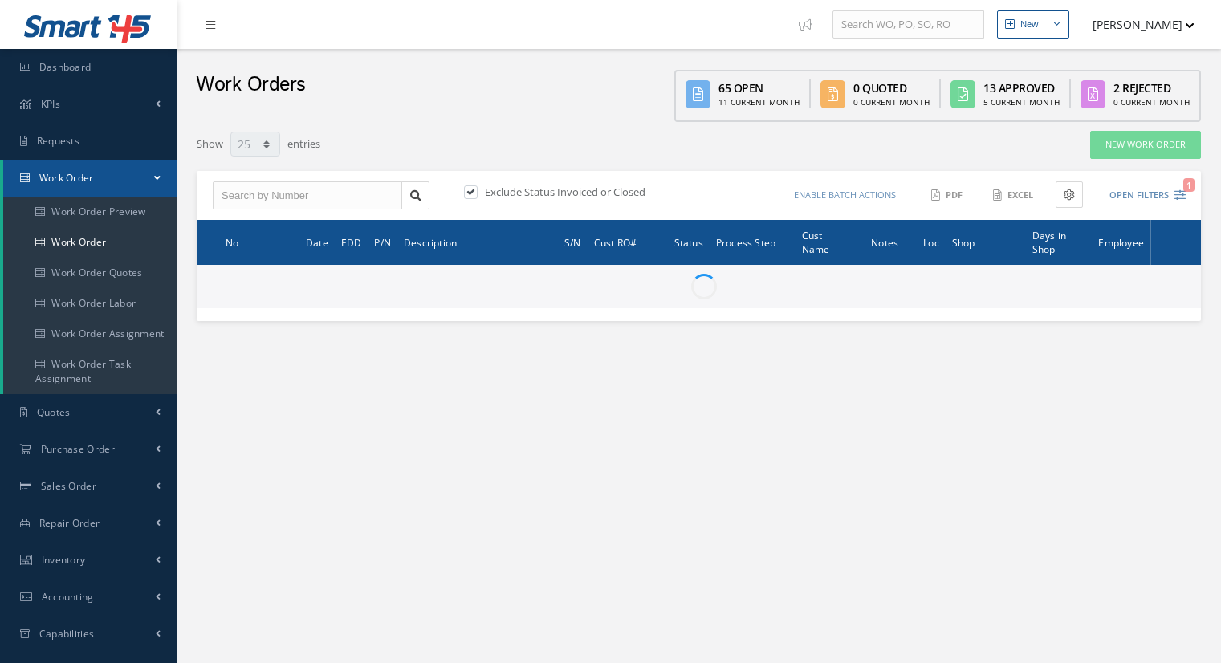
select select "25"
click at [477, 194] on label at bounding box center [479, 192] width 4 height 14
click at [473, 194] on input "checkbox" at bounding box center [469, 193] width 10 height 10
checkbox input "false"
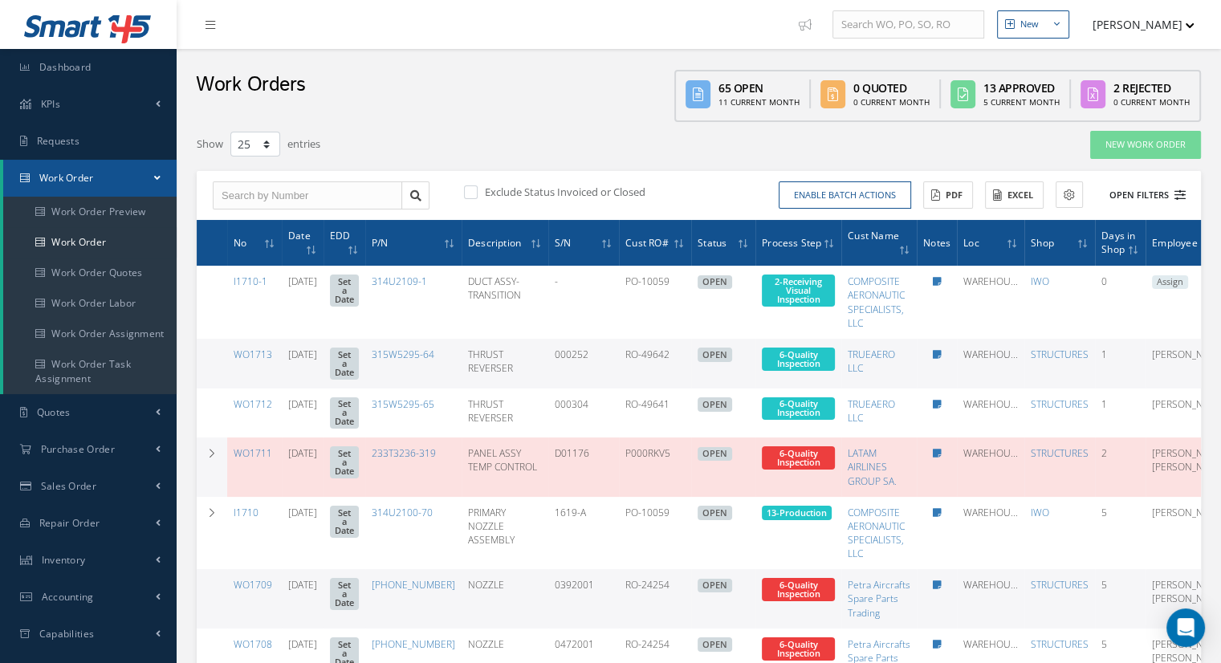
click at [1156, 197] on button "Open Filters" at bounding box center [1140, 195] width 91 height 26
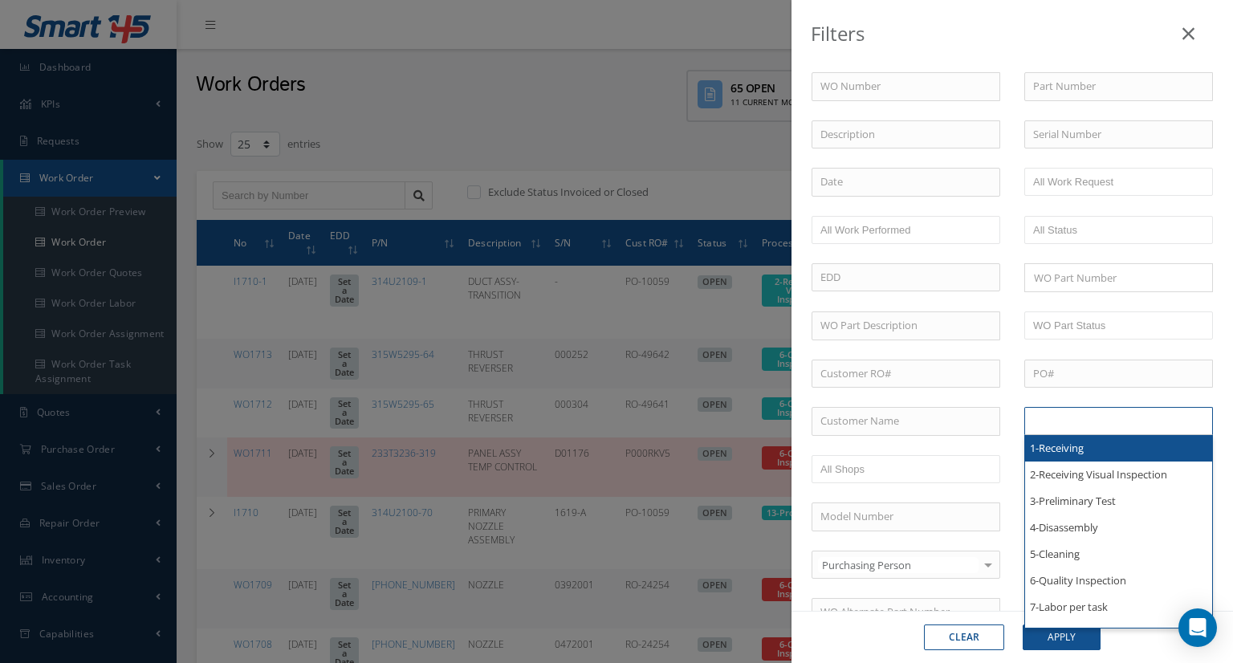
click at [1084, 425] on input "text" at bounding box center [1084, 421] width 102 height 20
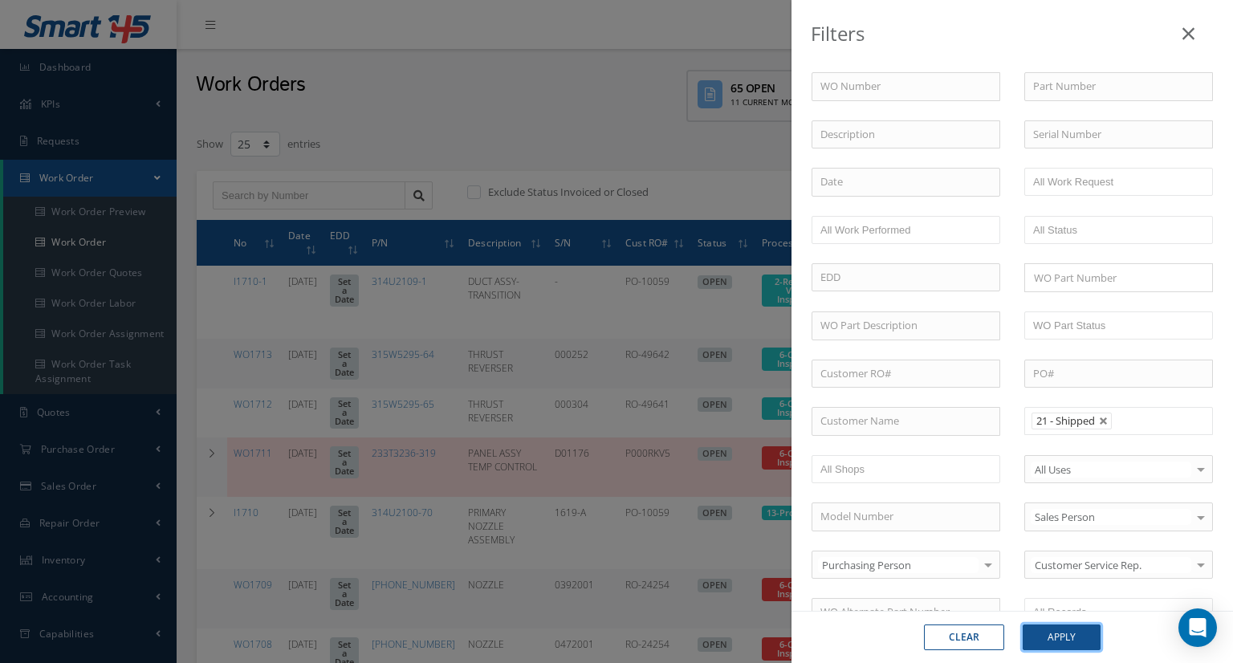
click at [1060, 644] on button "Apply" at bounding box center [1062, 638] width 78 height 26
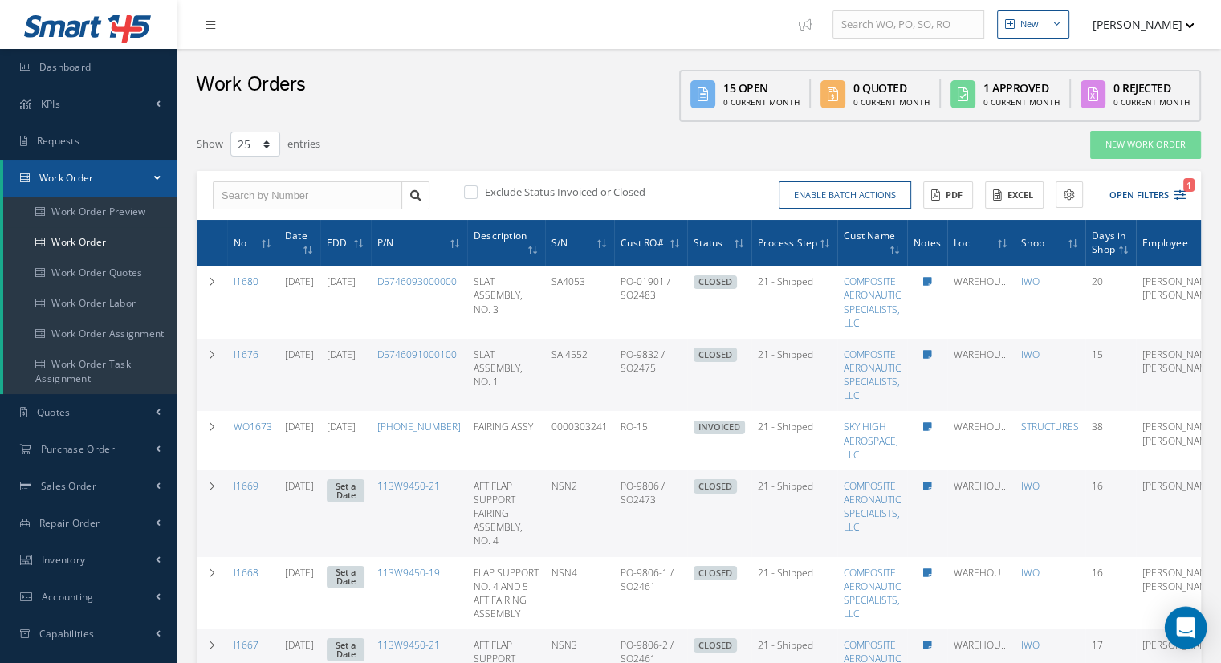
click at [1171, 629] on div "Open Intercom Messenger" at bounding box center [1186, 628] width 43 height 43
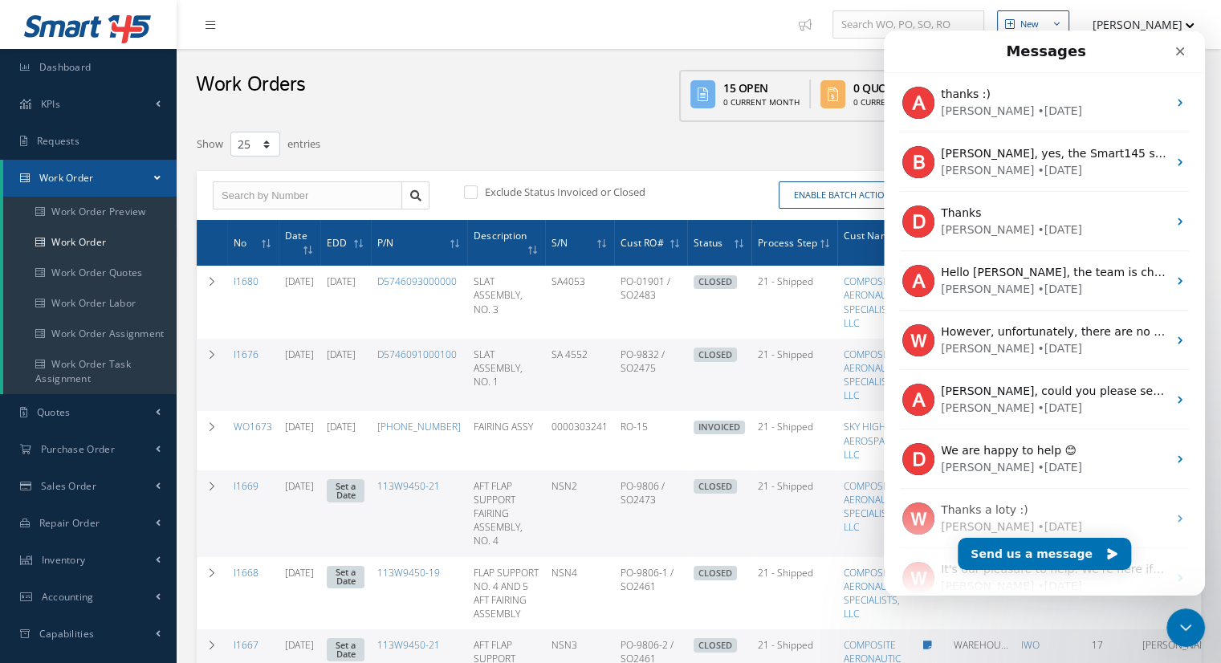
click at [548, 149] on div "Show 10 25 50 100 entries" at bounding box center [485, 144] width 600 height 29
click at [1178, 55] on icon "Close" at bounding box center [1180, 51] width 13 height 13
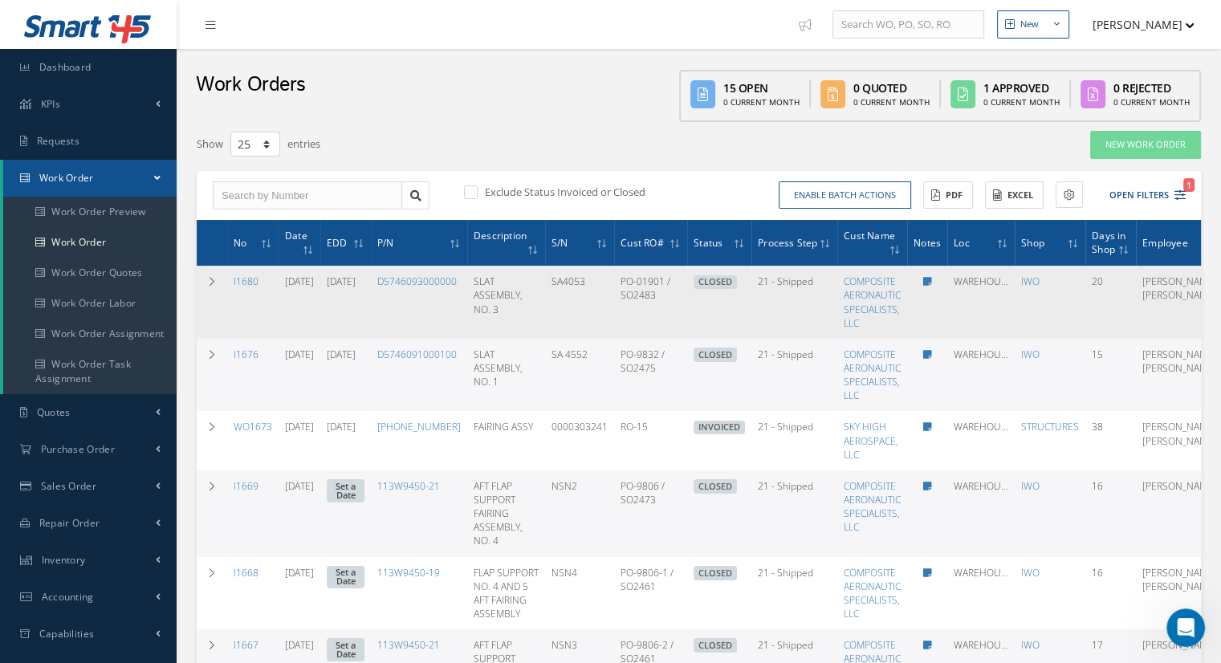
drag, startPoint x: 237, startPoint y: 279, endPoint x: 364, endPoint y: 320, distance: 133.8
click at [364, 320] on tr "I1680 [DATE] [DATE] D5746093000000 SLAT ASSEMBLY, NO. 3 SA4053 PO-01901 / SO248…" at bounding box center [722, 302] width 1051 height 73
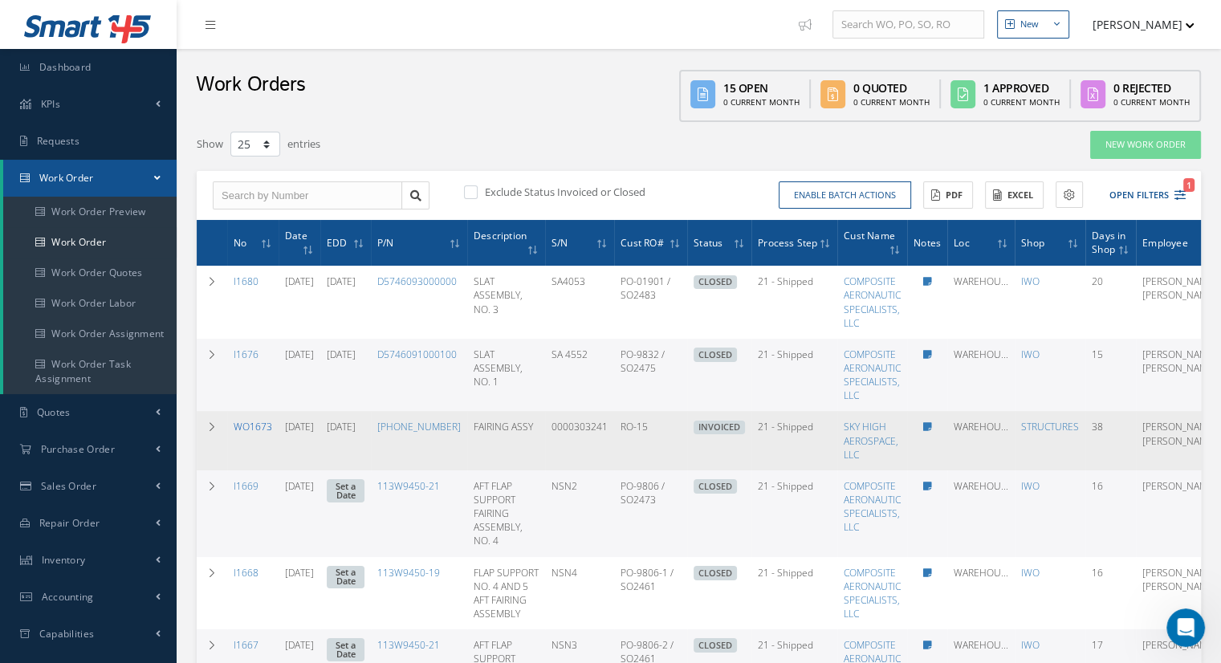
click at [250, 425] on link "WO1673" at bounding box center [253, 427] width 39 height 14
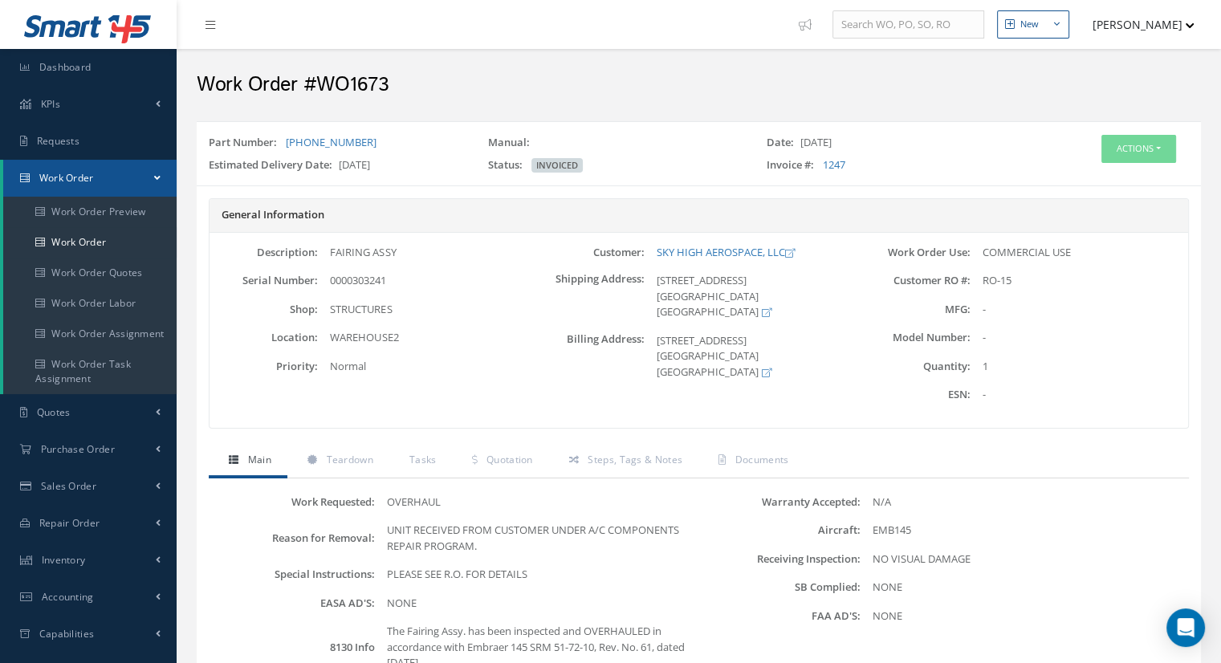
scroll to position [161, 0]
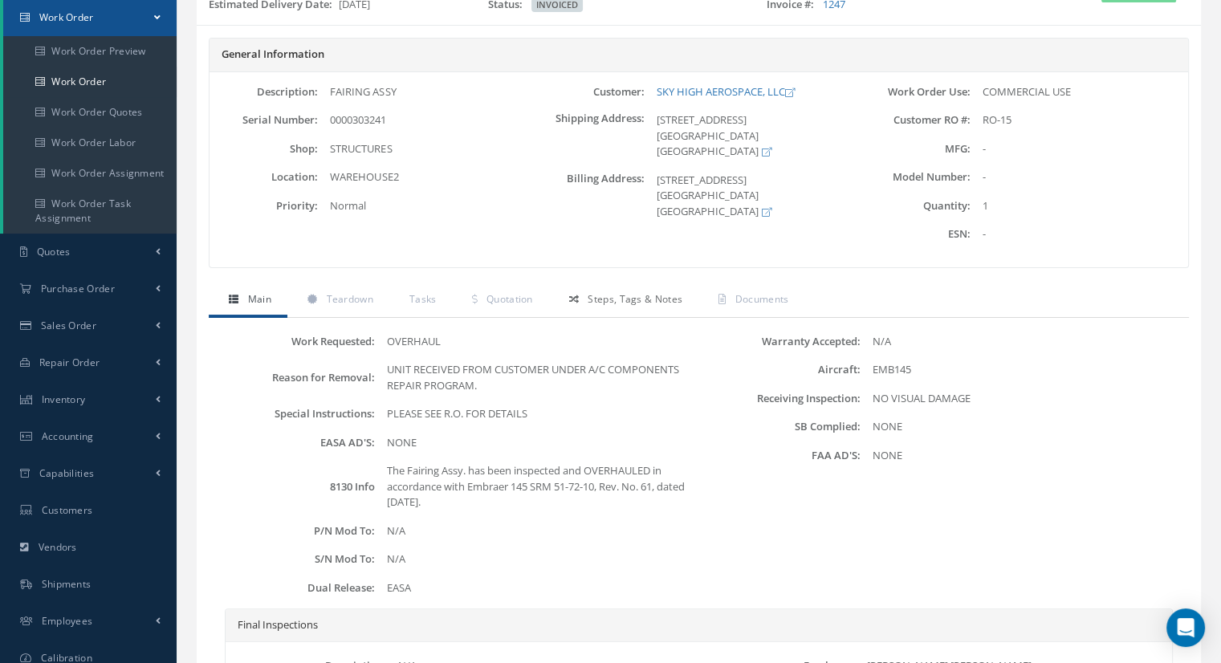
click at [610, 301] on span "Steps, Tags & Notes" at bounding box center [635, 299] width 95 height 14
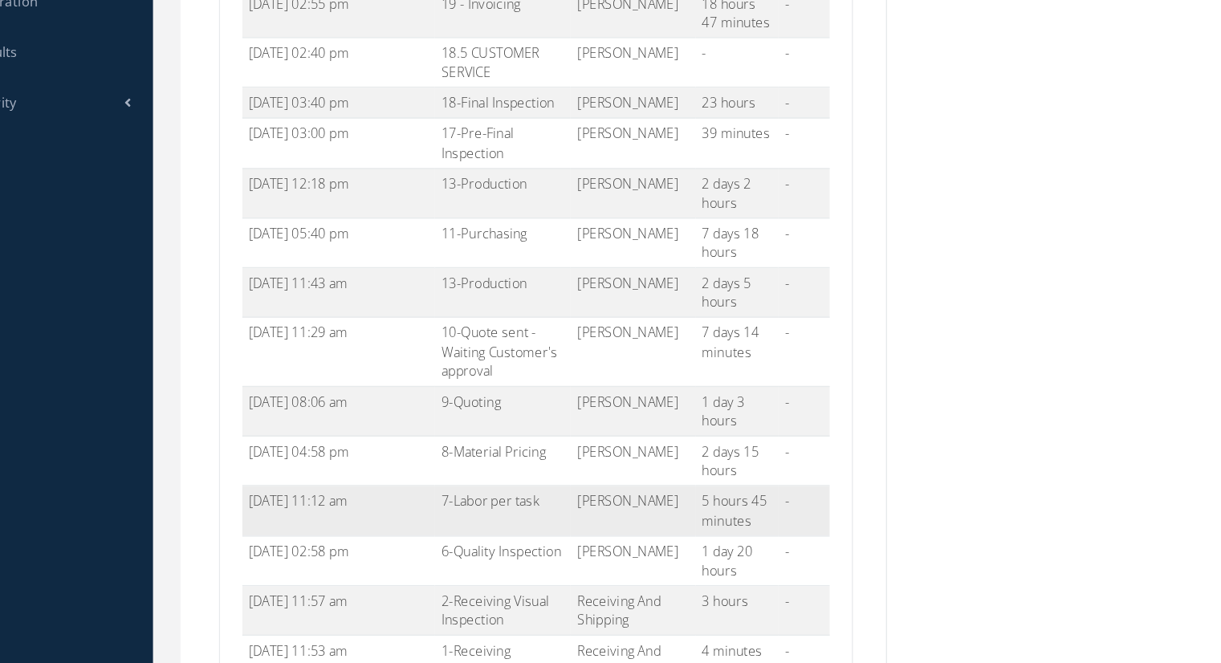
scroll to position [786, 0]
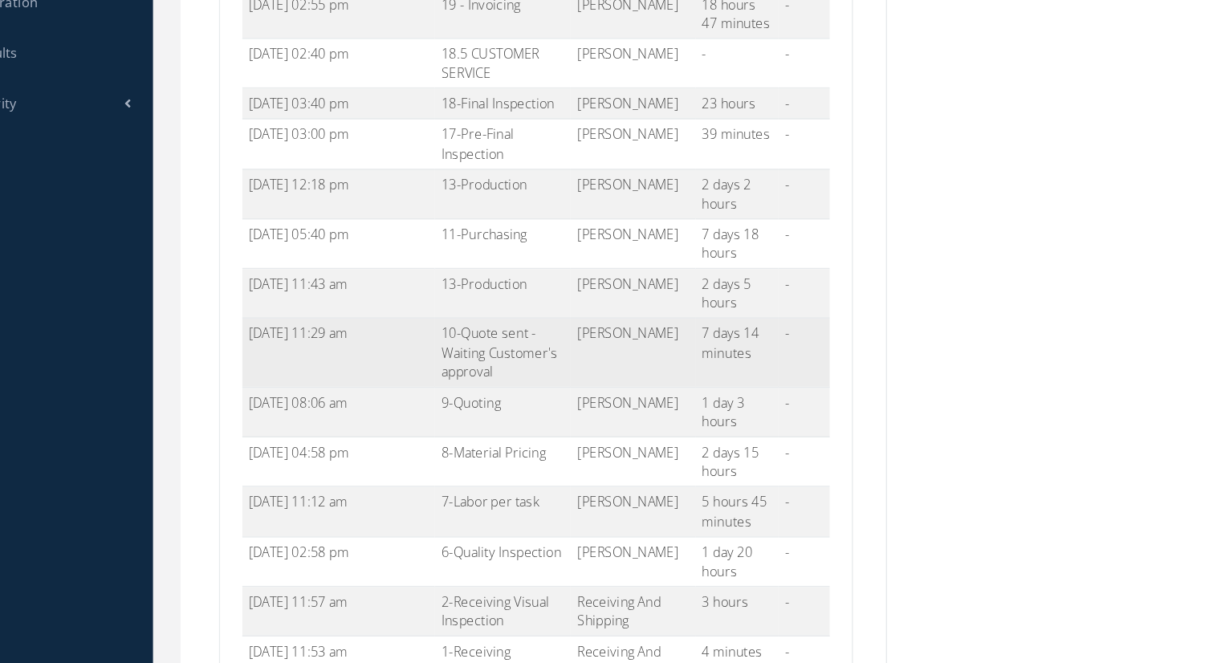
click at [421, 265] on td "10-Quote sent - Waiting Customer's approval" at bounding box center [431, 288] width 99 height 50
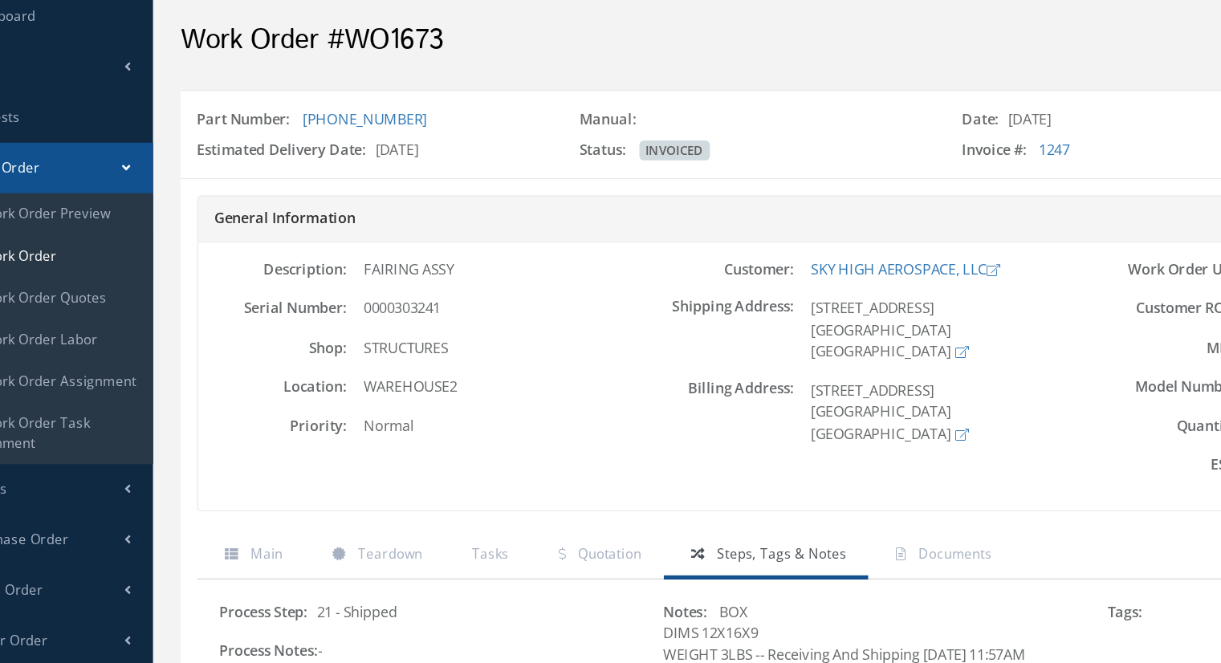
scroll to position [15, 0]
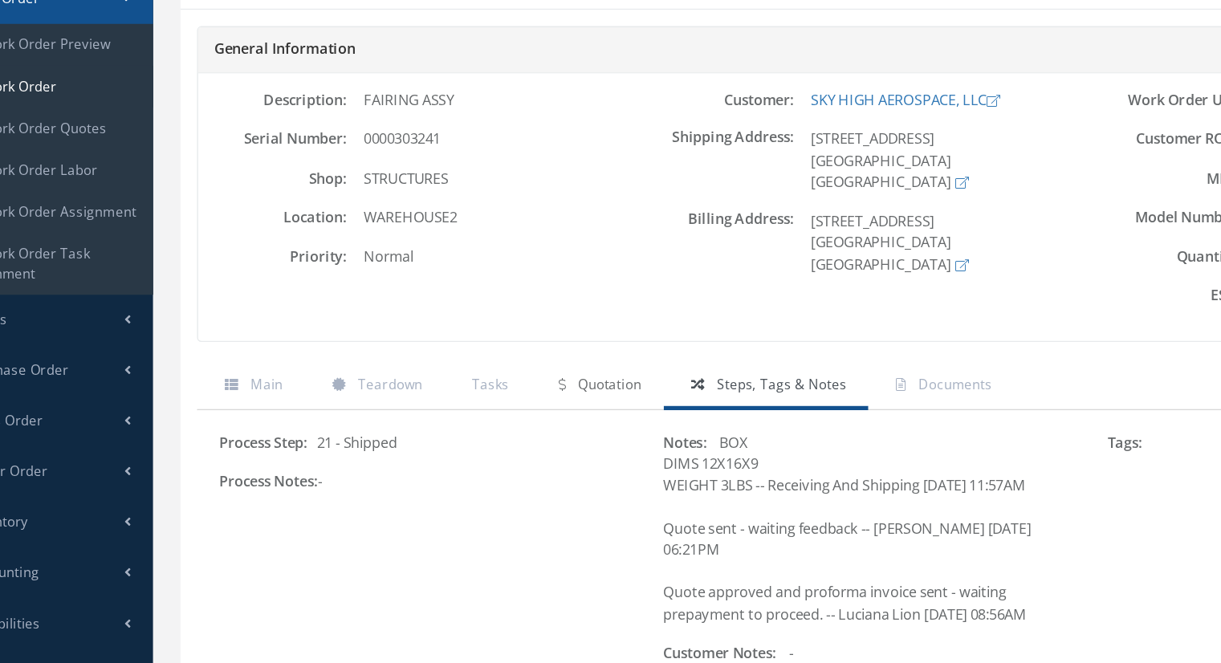
click at [516, 460] on span "Quotation" at bounding box center [509, 460] width 47 height 14
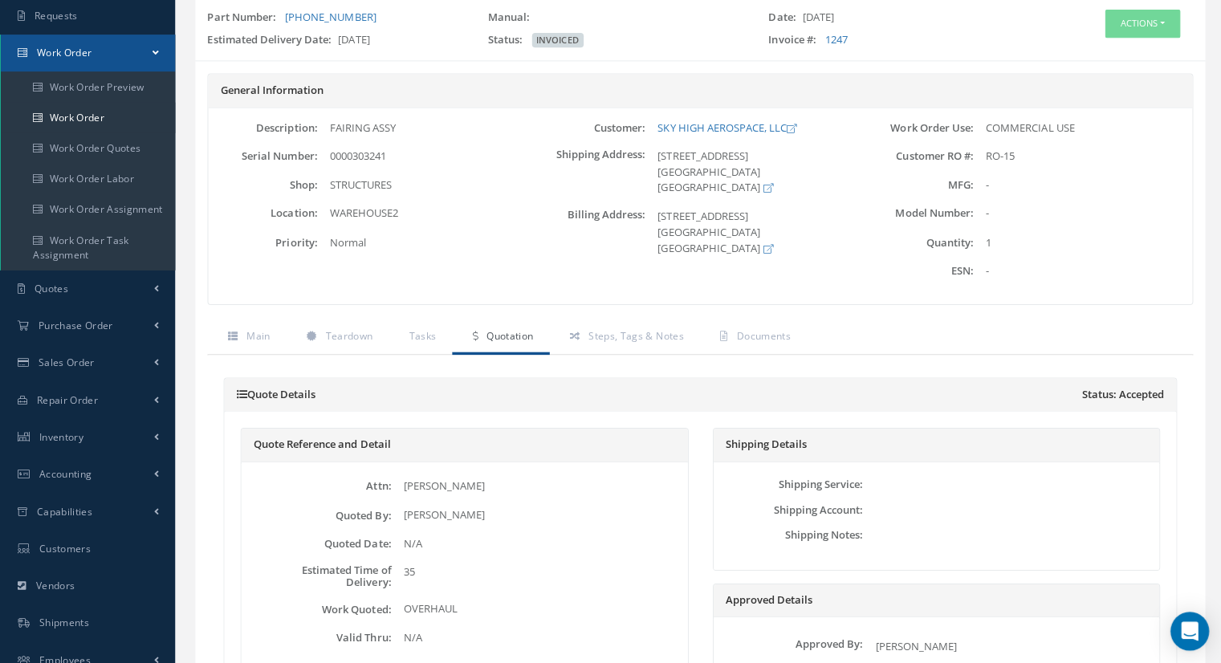
scroll to position [116, 0]
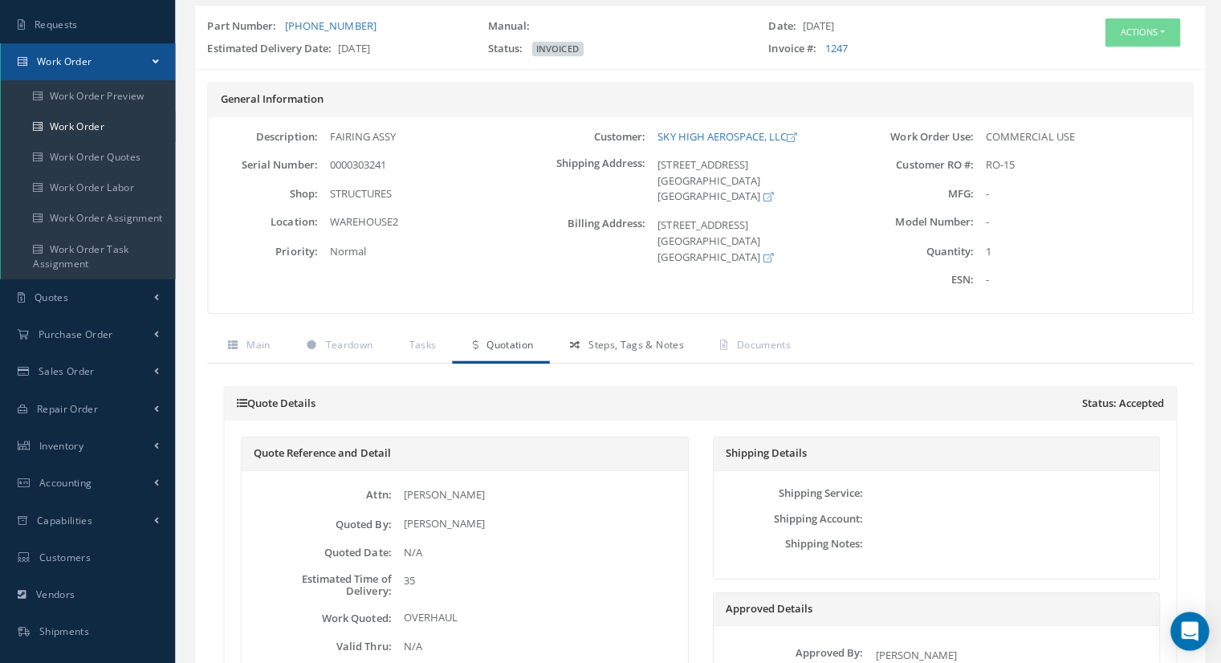
click at [613, 348] on link "Steps, Tags & Notes" at bounding box center [623, 345] width 149 height 34
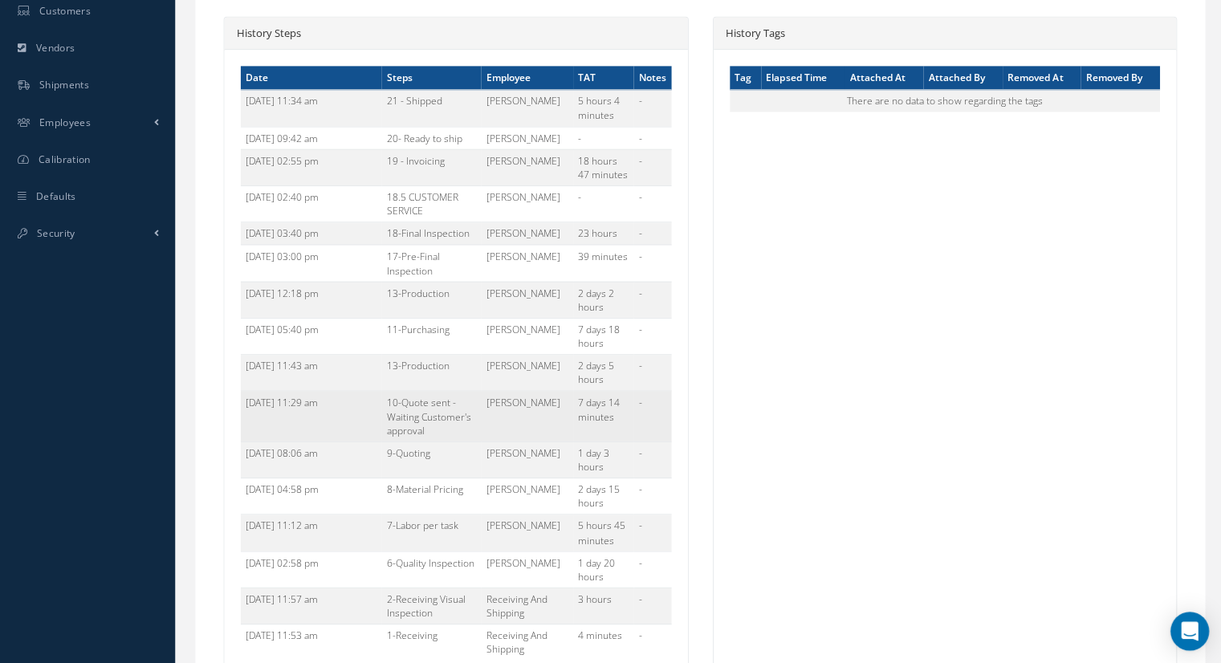
scroll to position [633, 0]
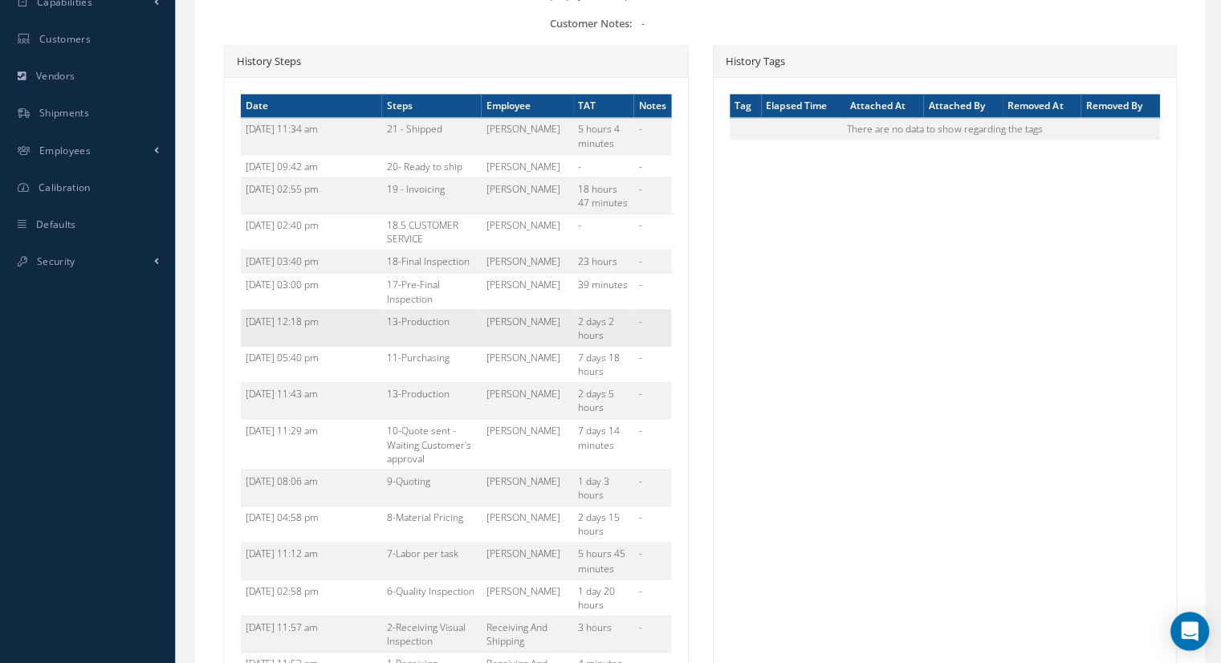
click at [385, 307] on td "13-Production" at bounding box center [431, 325] width 99 height 36
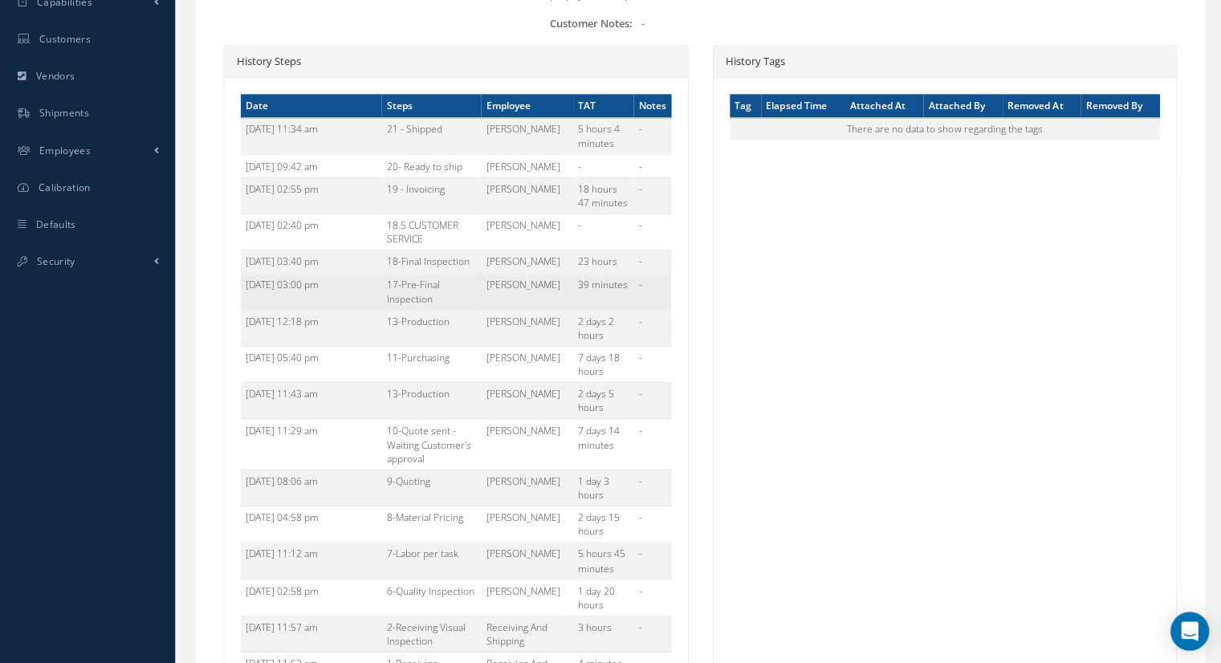
click at [450, 284] on td "17-Pre-Final Inspection" at bounding box center [431, 289] width 99 height 36
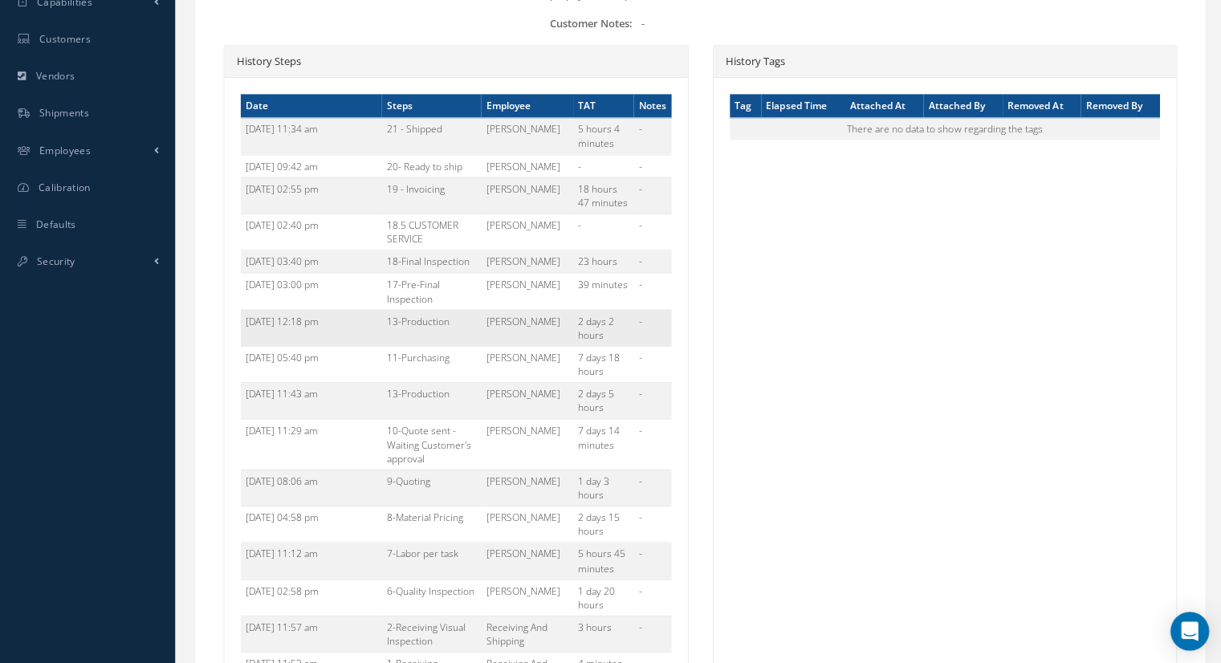
click at [434, 307] on td "13-Production" at bounding box center [431, 325] width 99 height 36
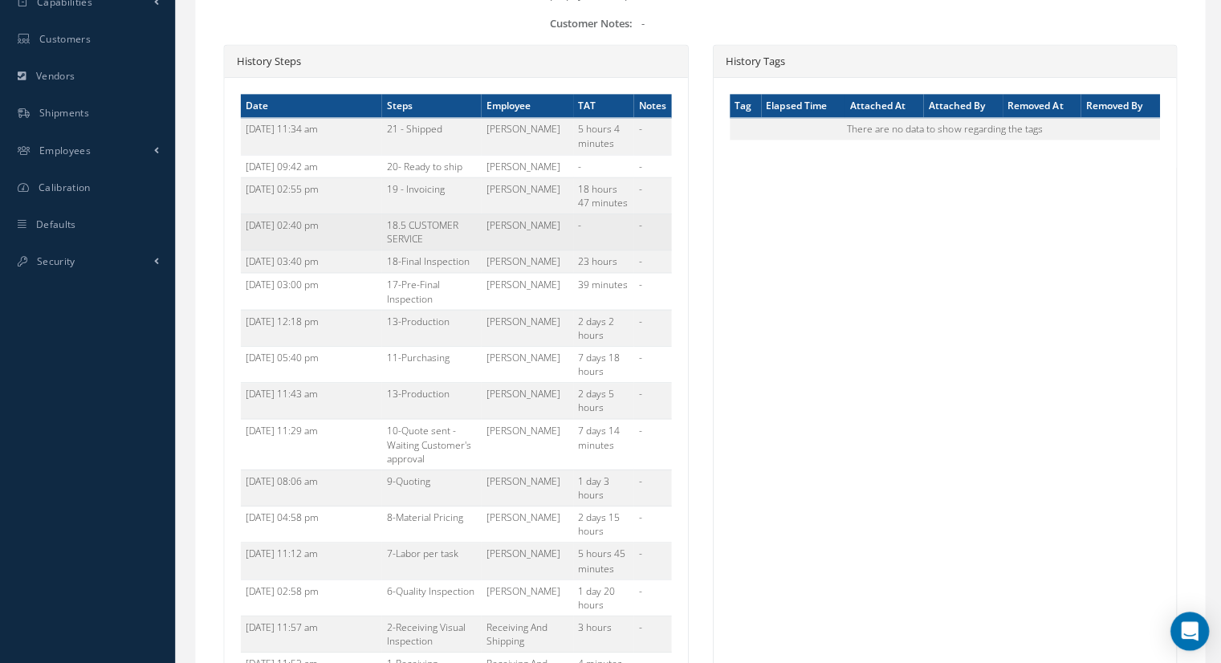
drag, startPoint x: 445, startPoint y: 242, endPoint x: 373, endPoint y: 218, distance: 75.4
click at [373, 218] on tr "09/08/2025 02:40 pm 18.5 CUSTOMER SERVICE Luis Franco - -" at bounding box center [456, 230] width 429 height 36
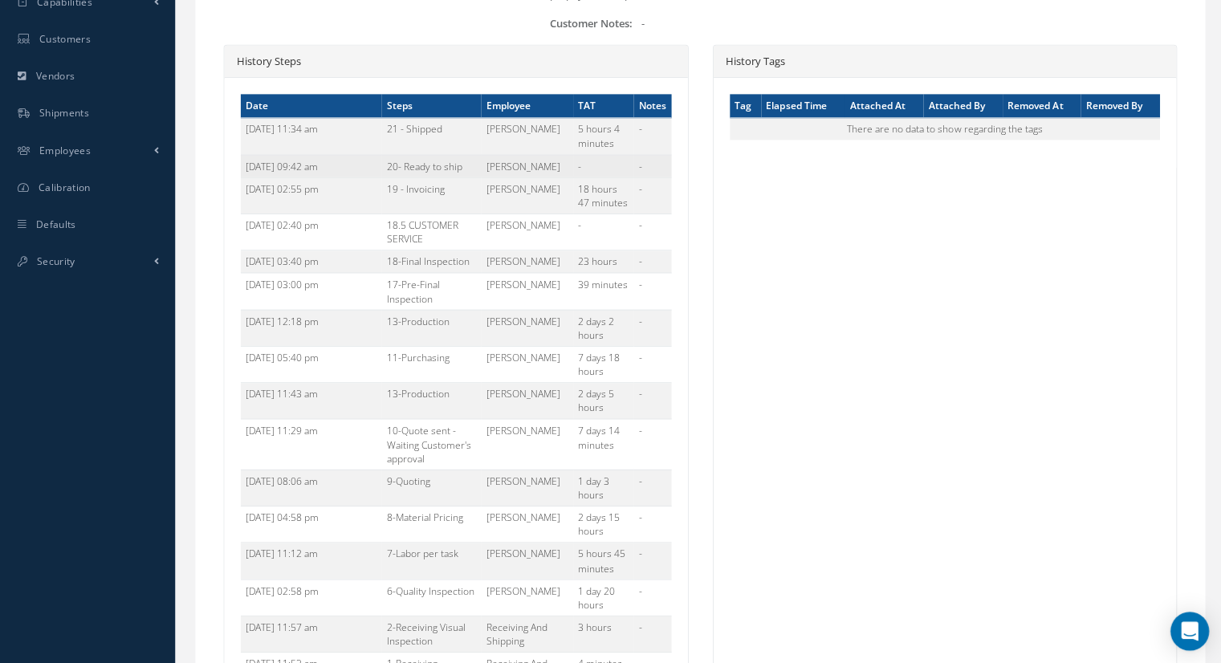
click at [413, 163] on td "20- Ready to ship" at bounding box center [431, 164] width 99 height 22
click at [507, 148] on td "[PERSON_NAME]" at bounding box center [526, 135] width 91 height 36
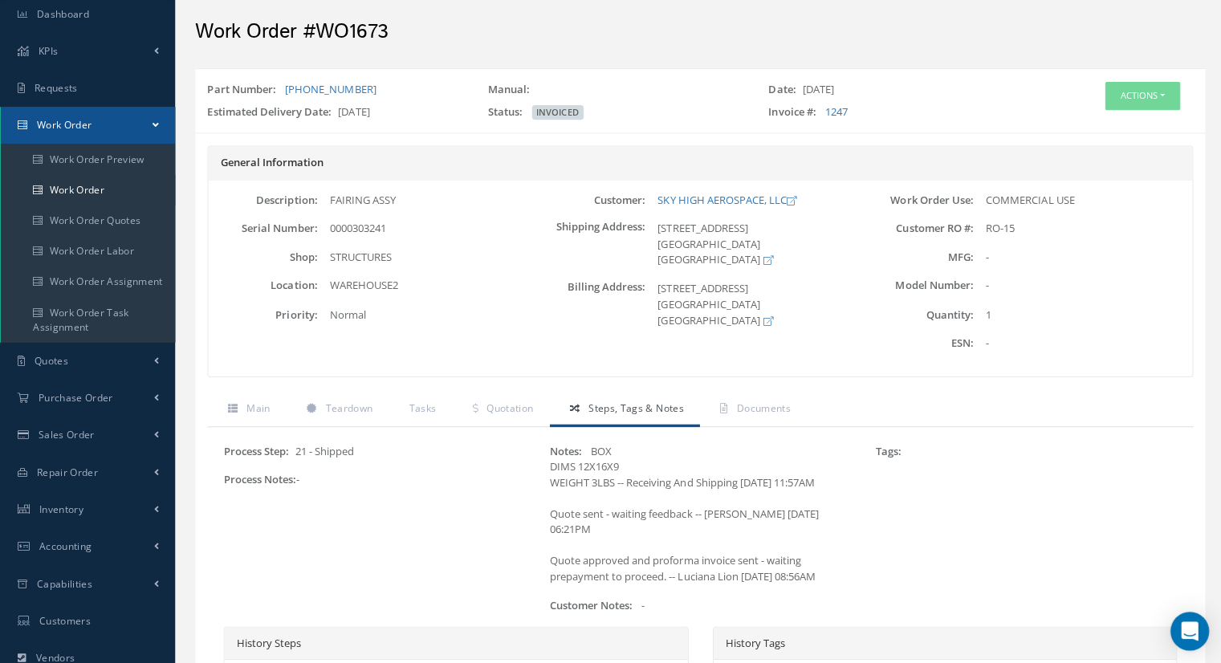
scroll to position [0, 0]
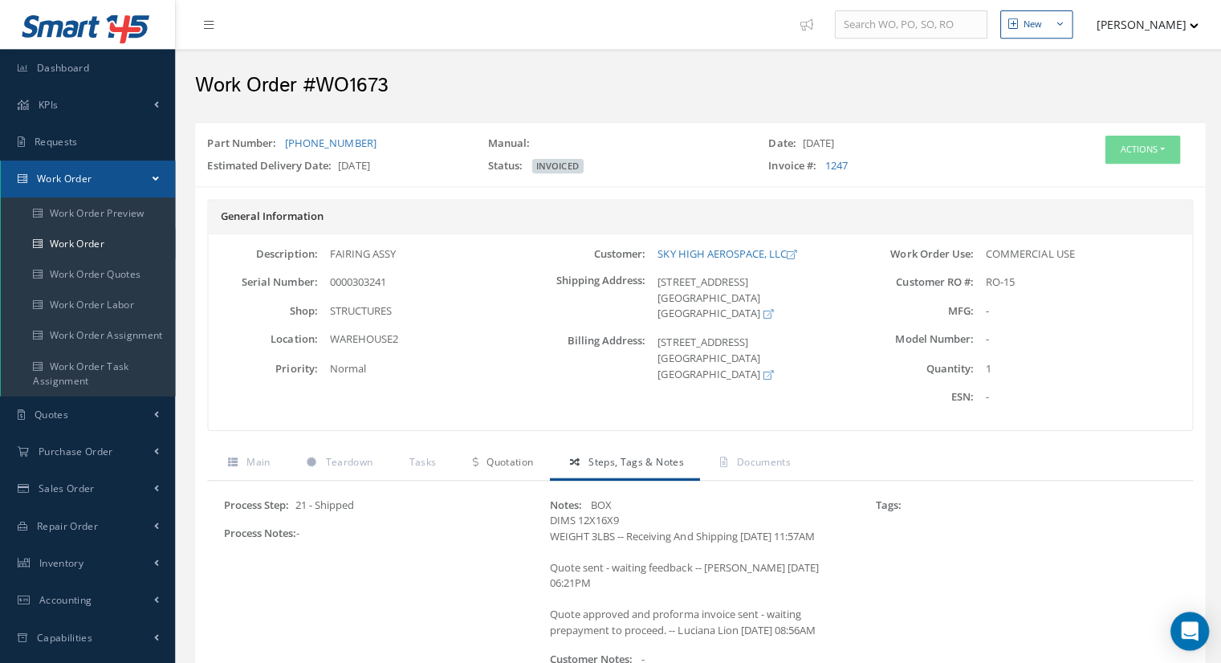
click at [532, 466] on link "Quotation" at bounding box center [500, 462] width 96 height 34
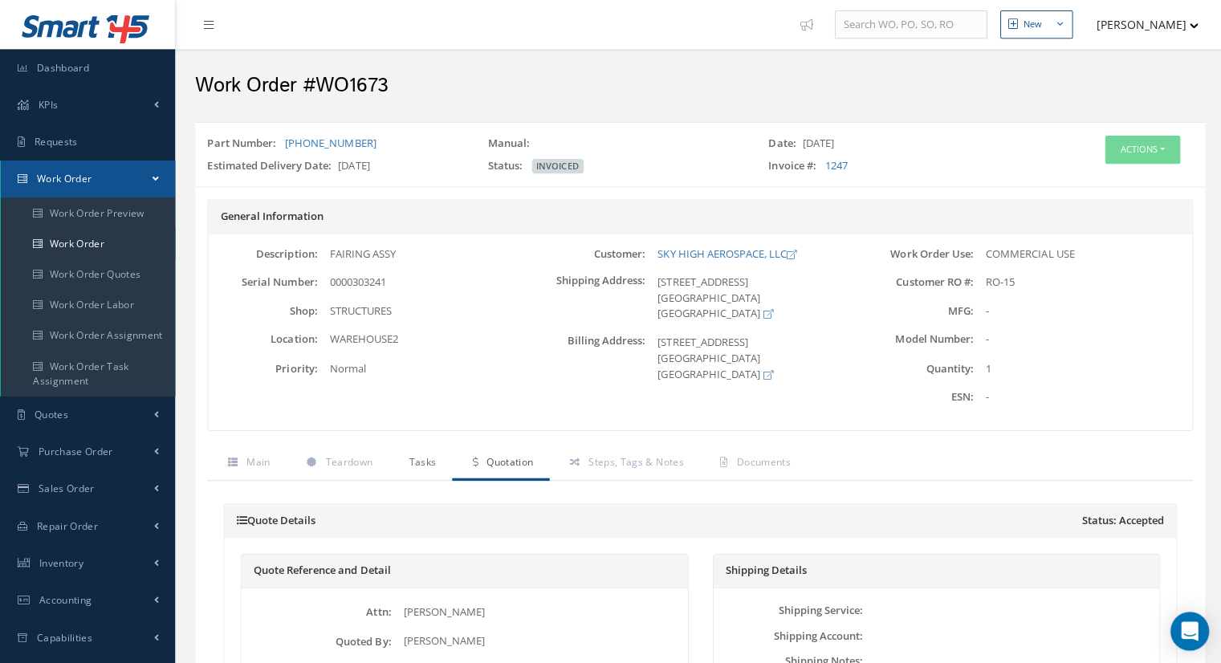
click at [421, 456] on span "Tasks" at bounding box center [422, 460] width 27 height 14
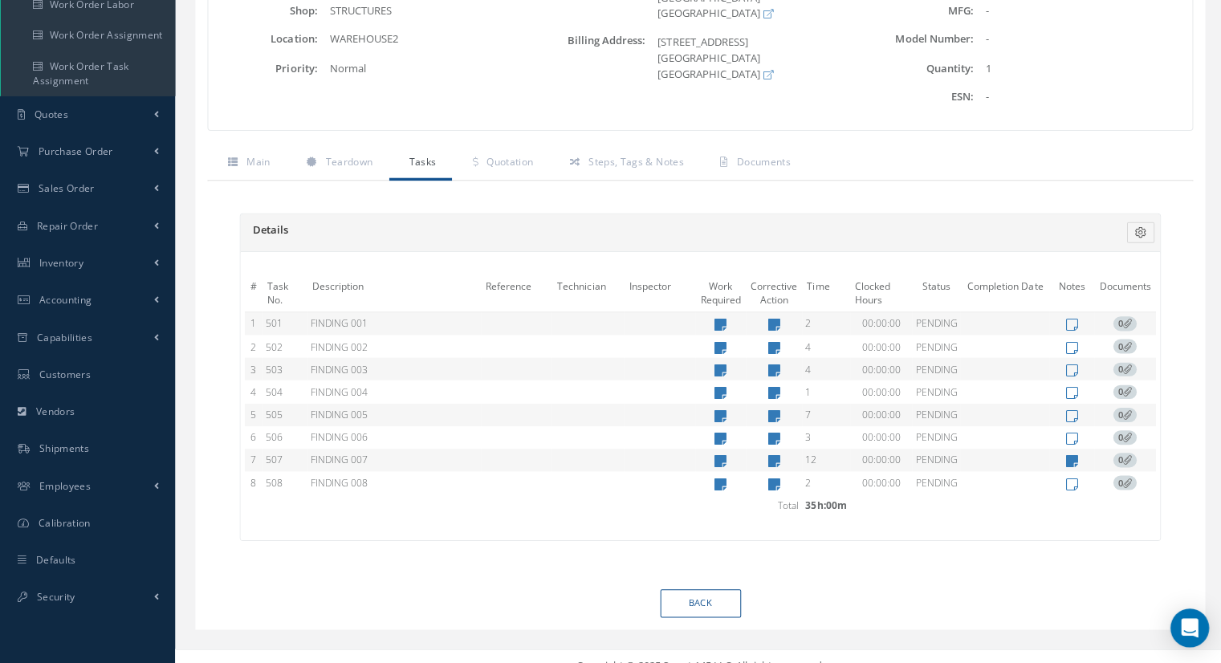
scroll to position [309, 0]
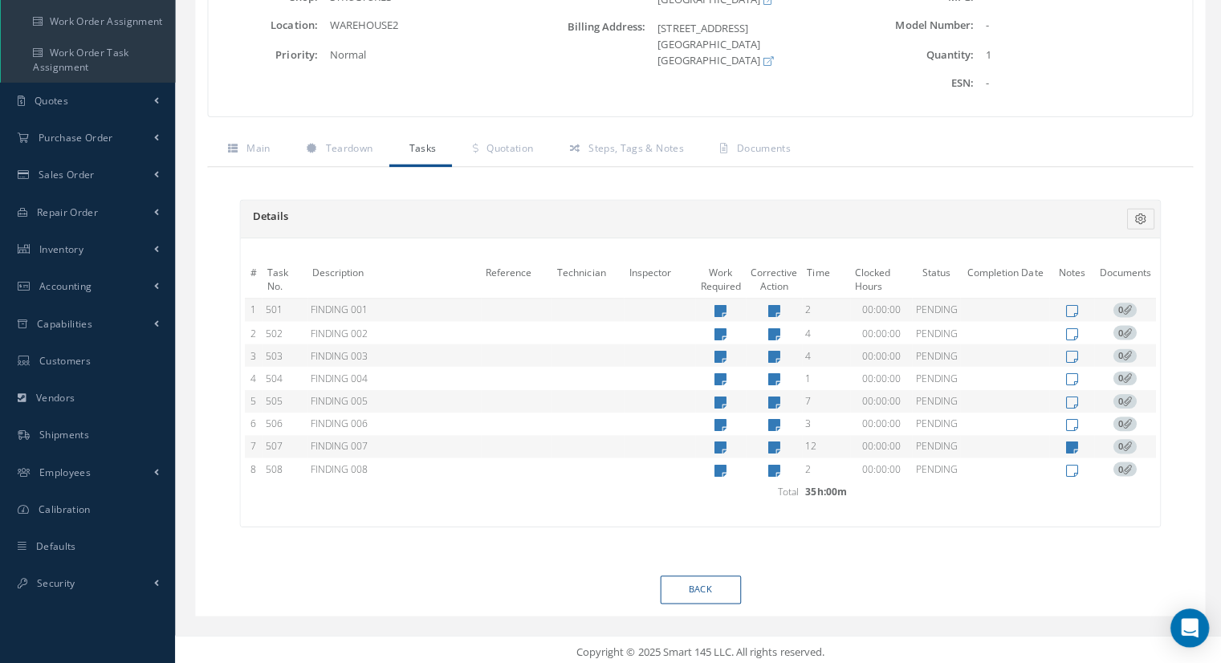
click at [878, 562] on div "Details Reference Technician Inspector Time Clocked Hours Status Completion Dat…" at bounding box center [699, 372] width 980 height 407
click at [567, 544] on div "Details Reference Technician Inspector Time Clocked Hours Status Completion Dat…" at bounding box center [699, 372] width 948 height 375
